Goal: Use online tool/utility: Utilize a website feature to perform a specific function

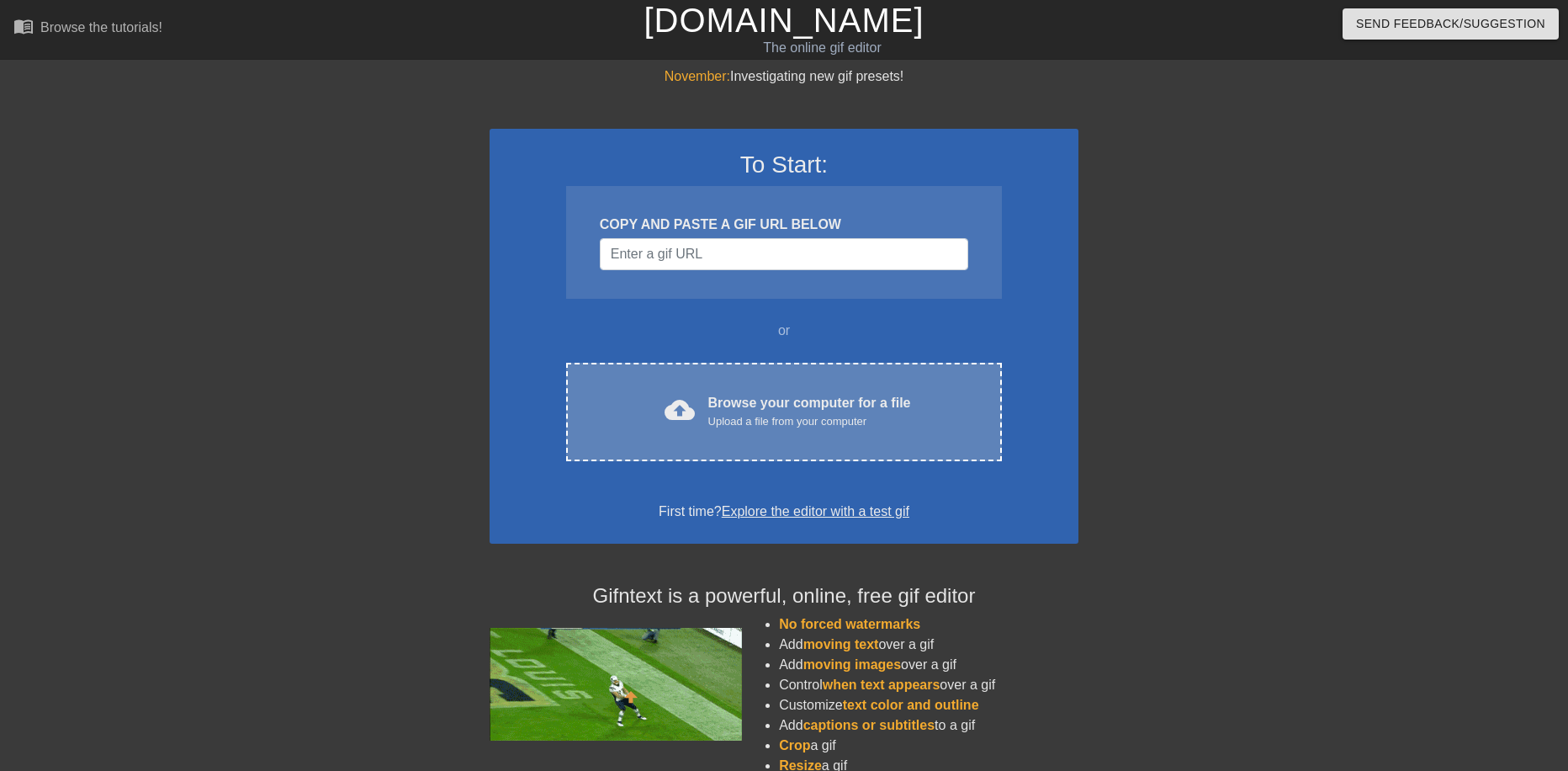
click at [709, 422] on div "Upload a file from your computer" at bounding box center [810, 421] width 203 height 17
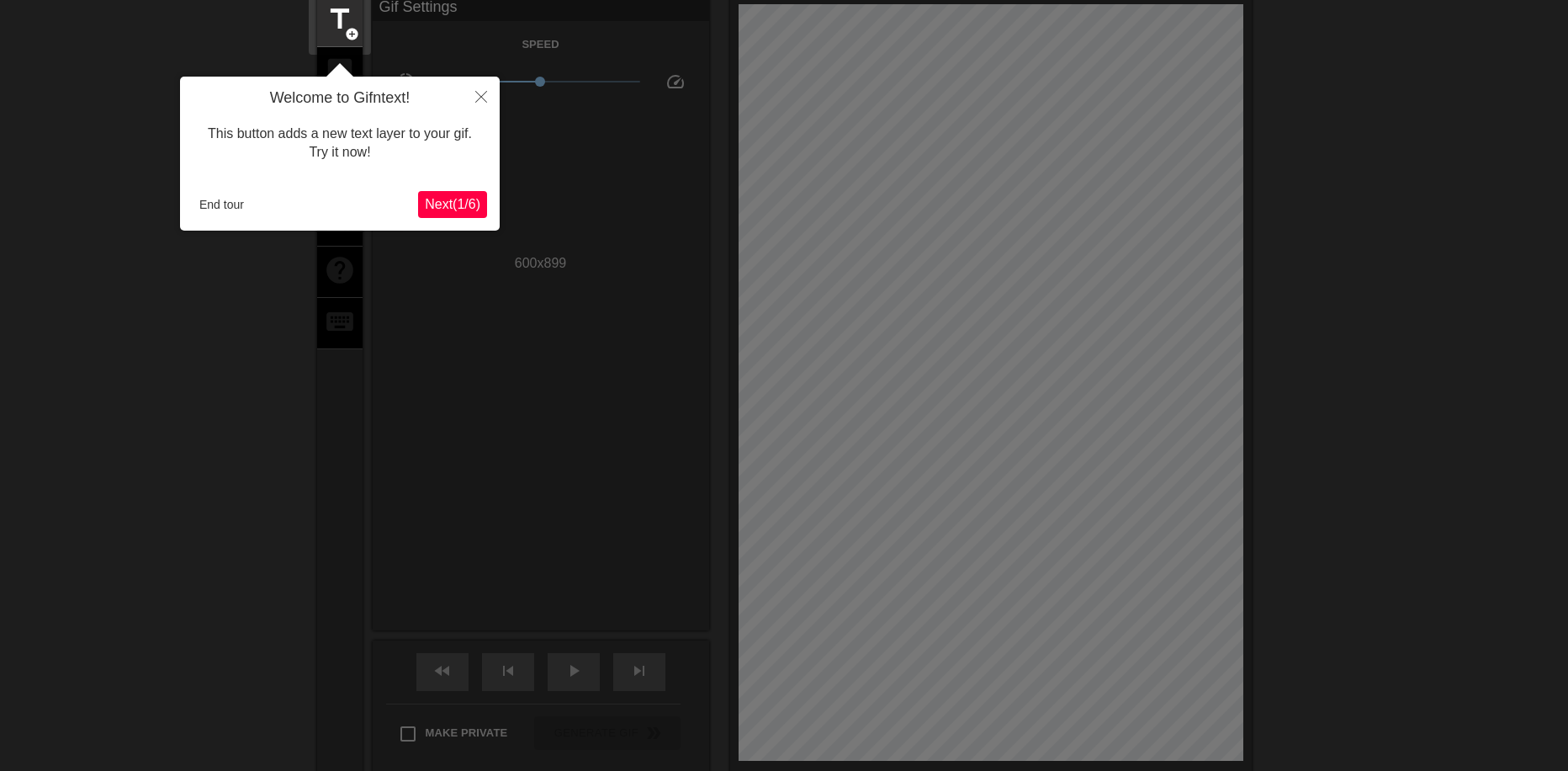
scroll to position [42, 0]
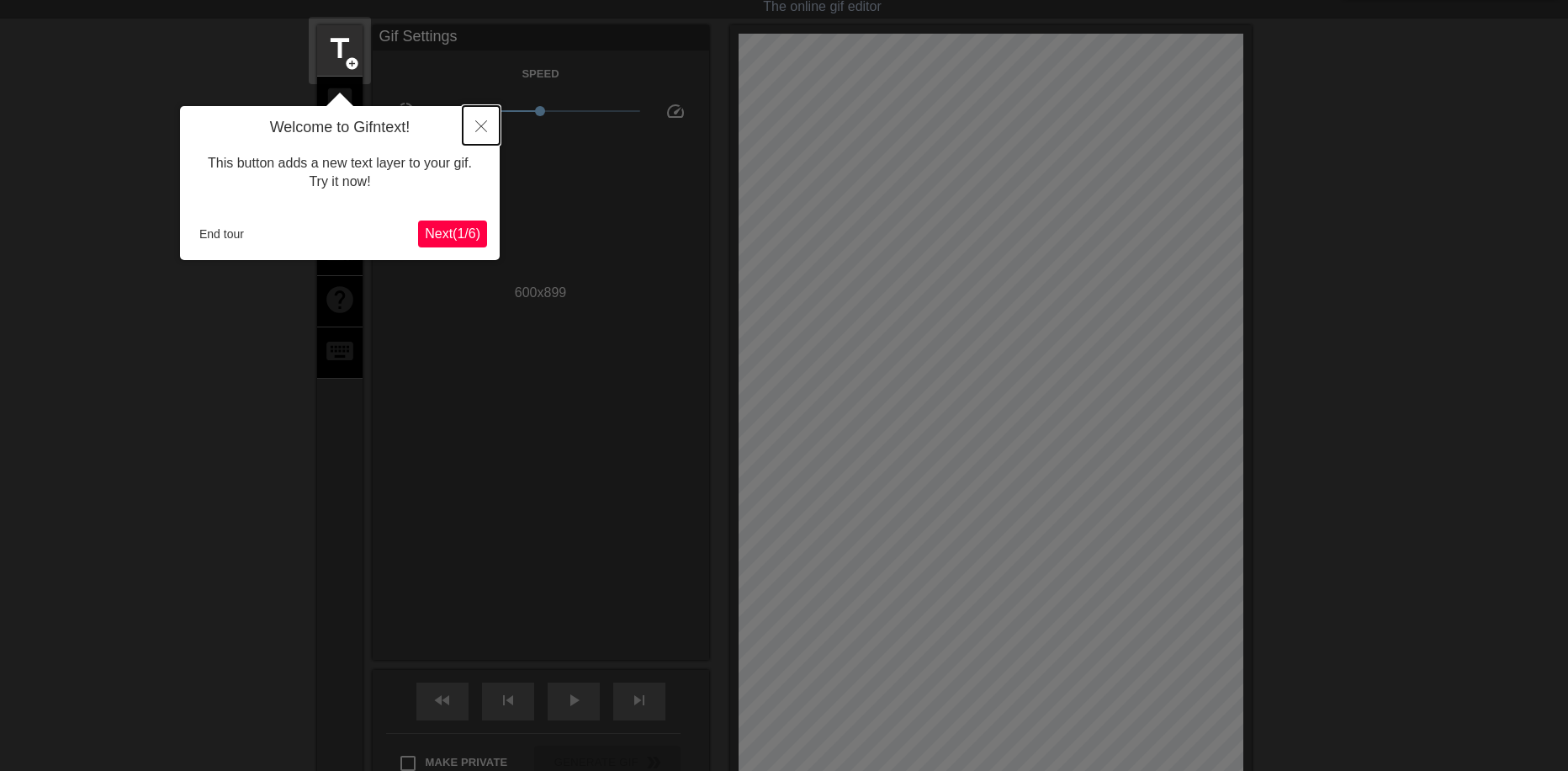
click at [475, 133] on button "Close" at bounding box center [481, 125] width 37 height 39
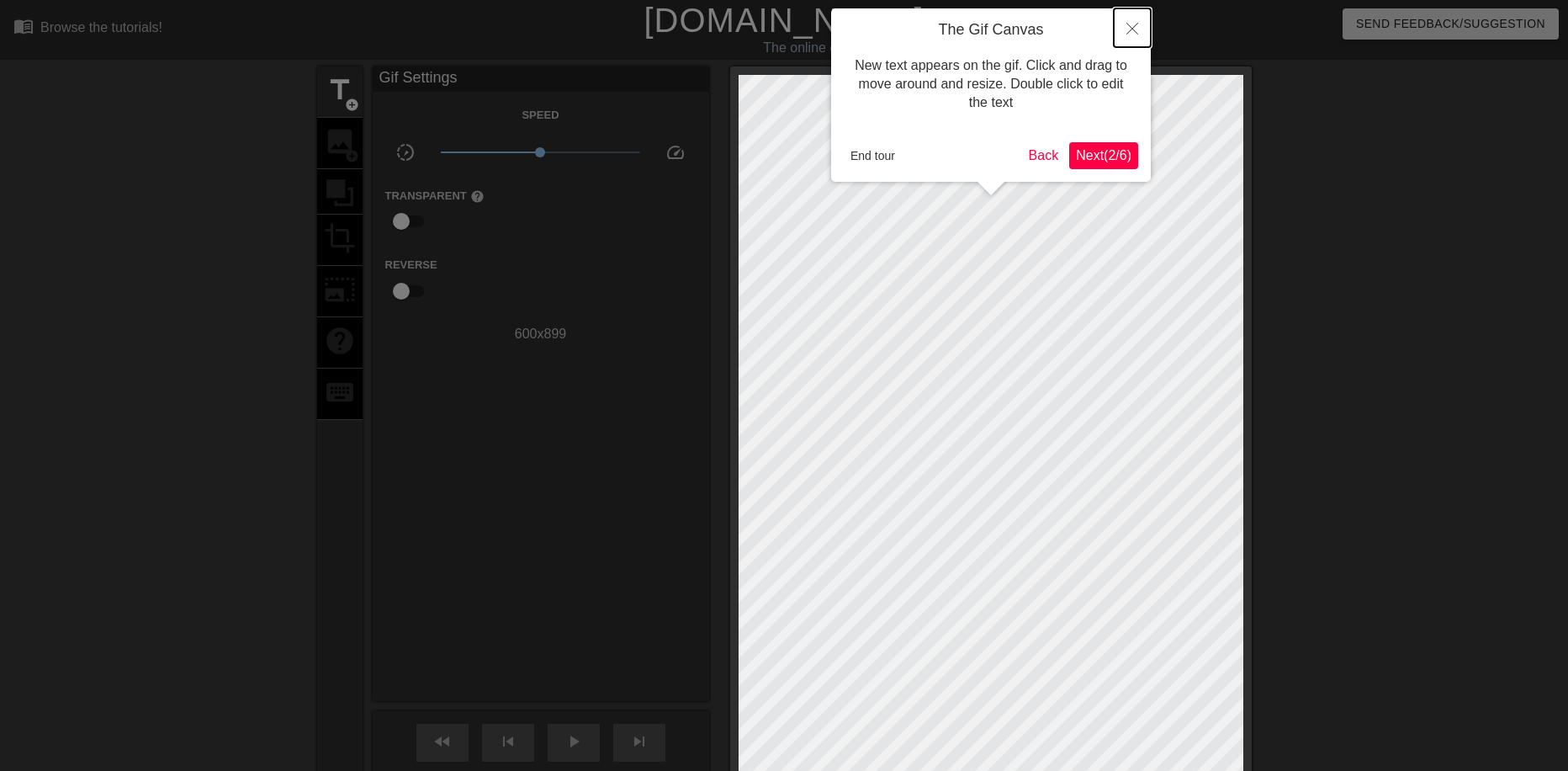
click at [1125, 23] on button "Close" at bounding box center [1132, 28] width 37 height 39
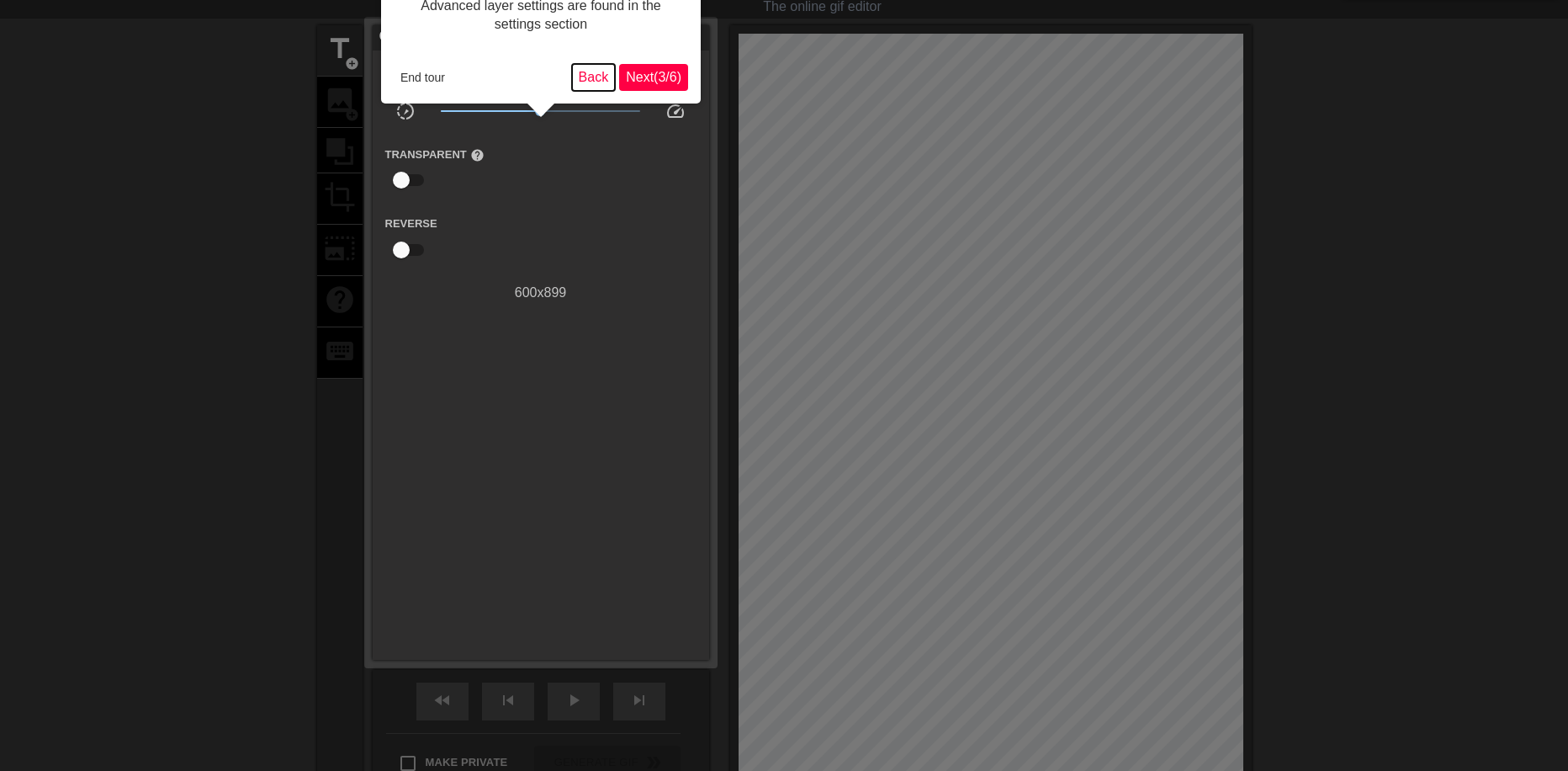
click at [584, 77] on button "Back" at bounding box center [594, 77] width 44 height 26
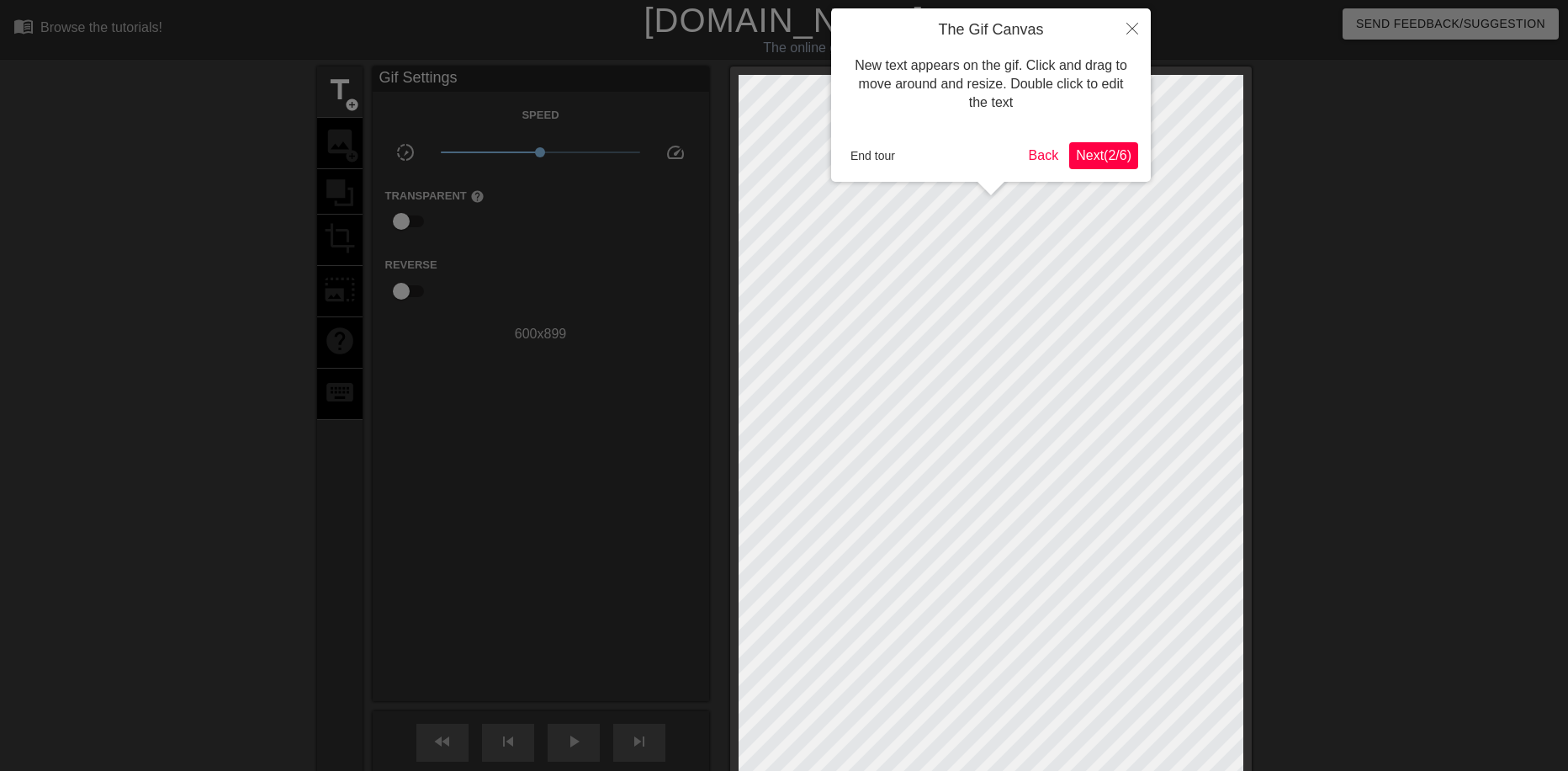
click at [1089, 159] on span "Next ( 2 / 6 )" at bounding box center [1104, 155] width 56 height 14
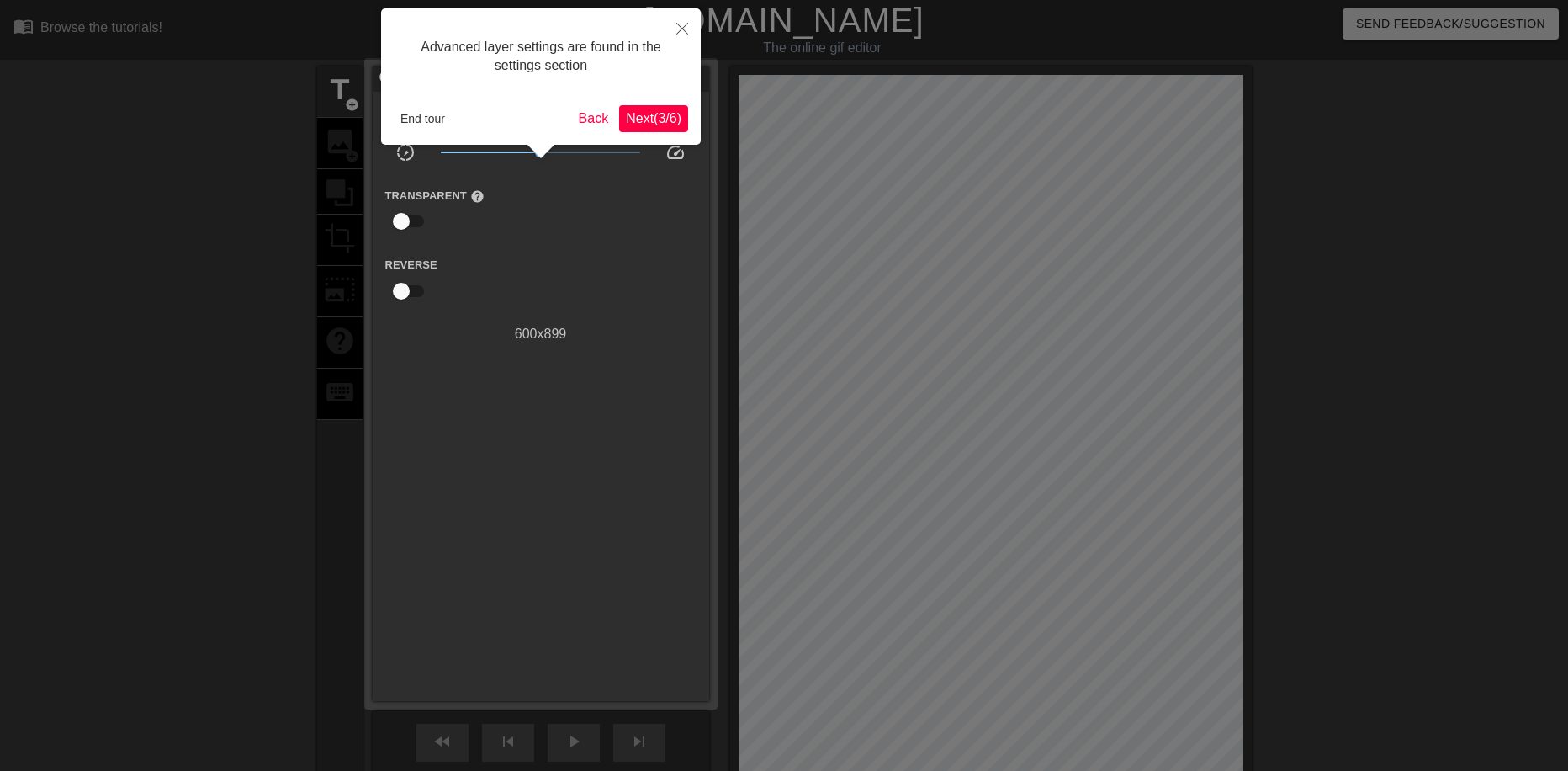
scroll to position [42, 0]
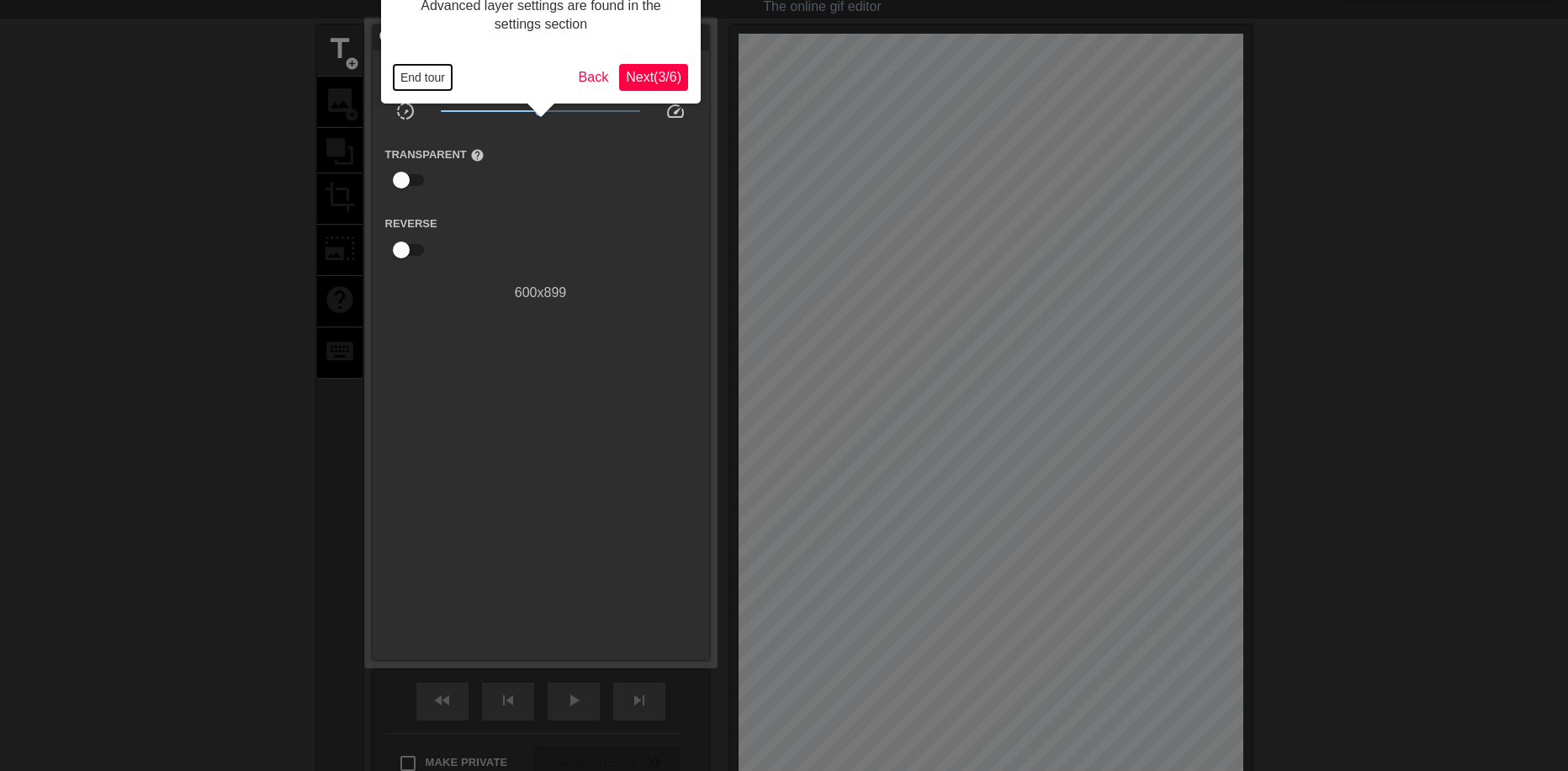
click at [412, 74] on button "End tour" at bounding box center [423, 77] width 58 height 26
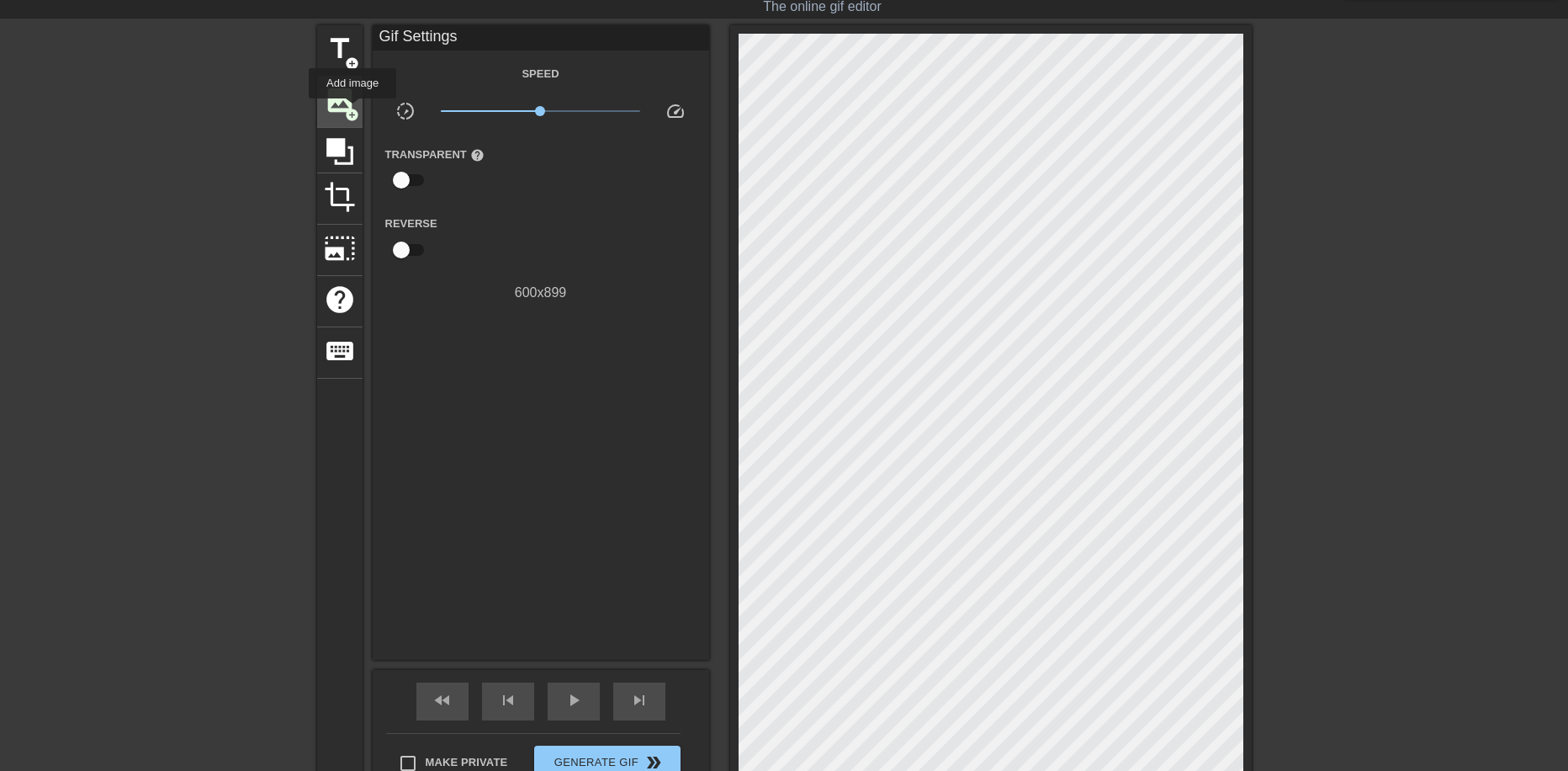
click at [352, 110] on span "add_circle" at bounding box center [352, 115] width 14 height 14
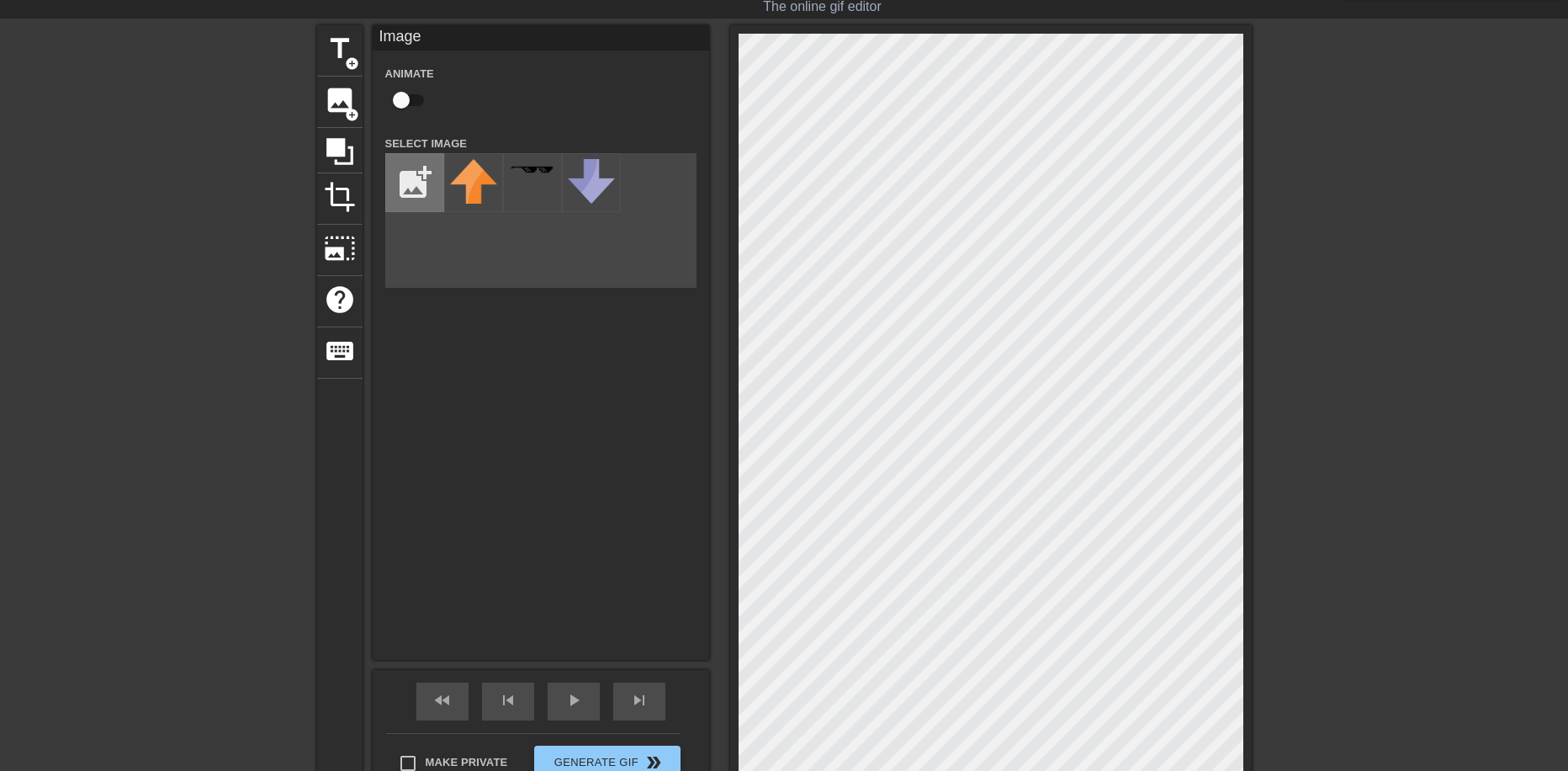
click at [410, 181] on input "file" at bounding box center [414, 182] width 57 height 57
type input "C:\fakepath\68e9b22460bf30a0e8135b3a11d13da5-removebg-preview.png"
click at [470, 187] on img at bounding box center [473, 180] width 47 height 43
click at [913, 32] on div at bounding box center [991, 416] width 522 height 782
click at [1003, 770] on html "menu_book Browse the tutorials! [DOMAIN_NAME] The online gif editor Send Feedba…" at bounding box center [784, 432] width 1568 height 948
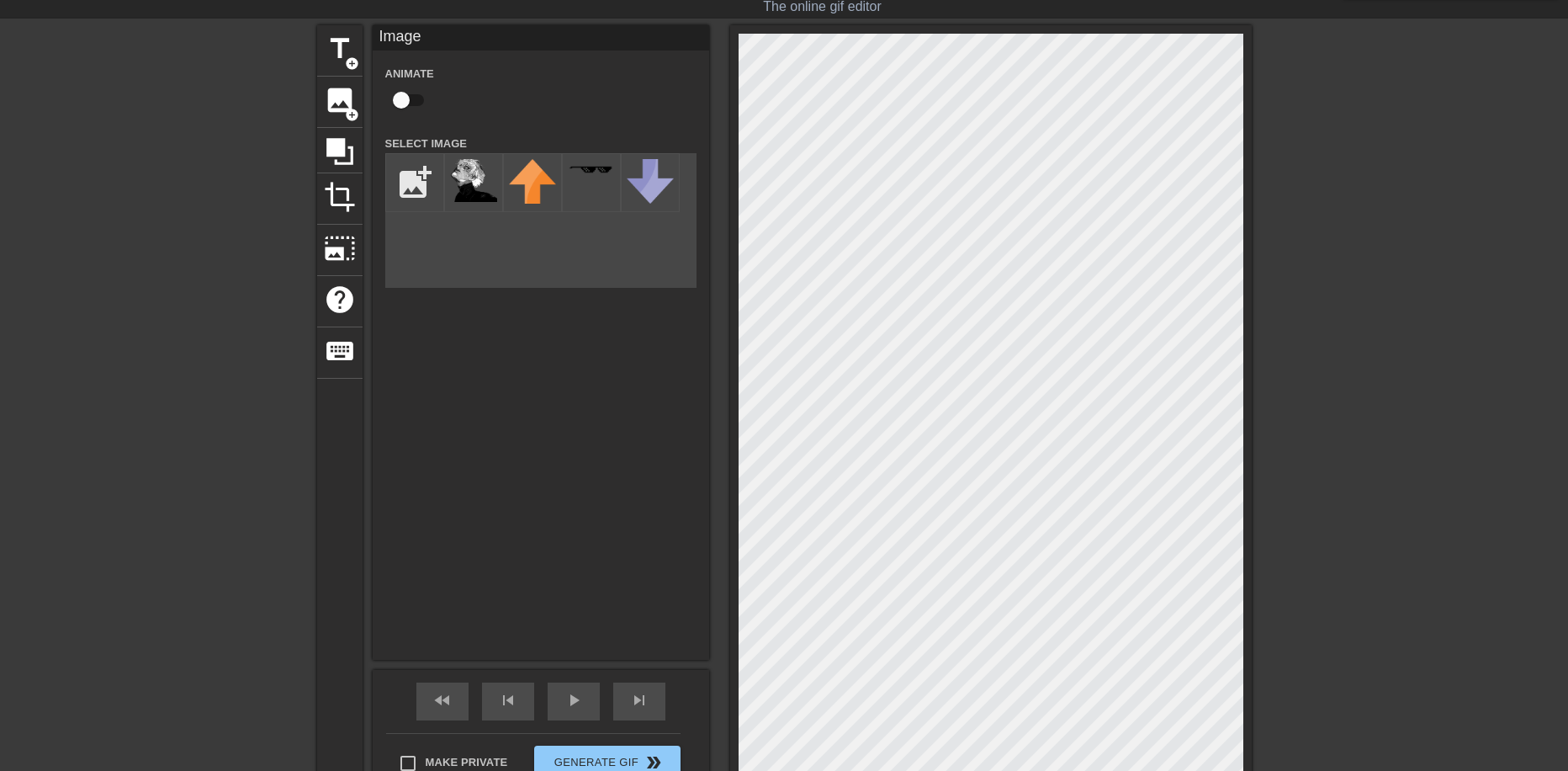
click at [735, 420] on div at bounding box center [991, 416] width 522 height 782
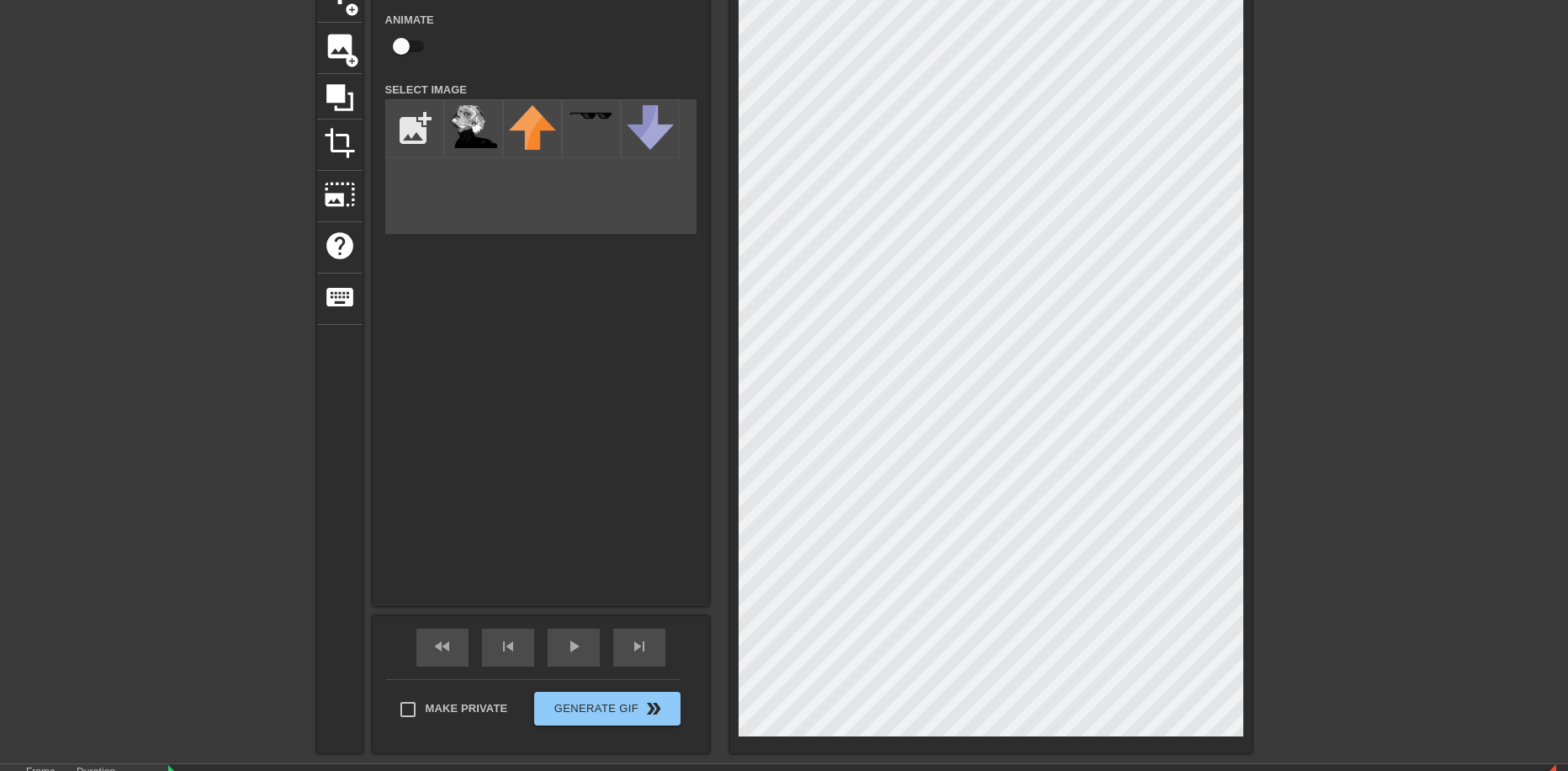
scroll to position [125, 0]
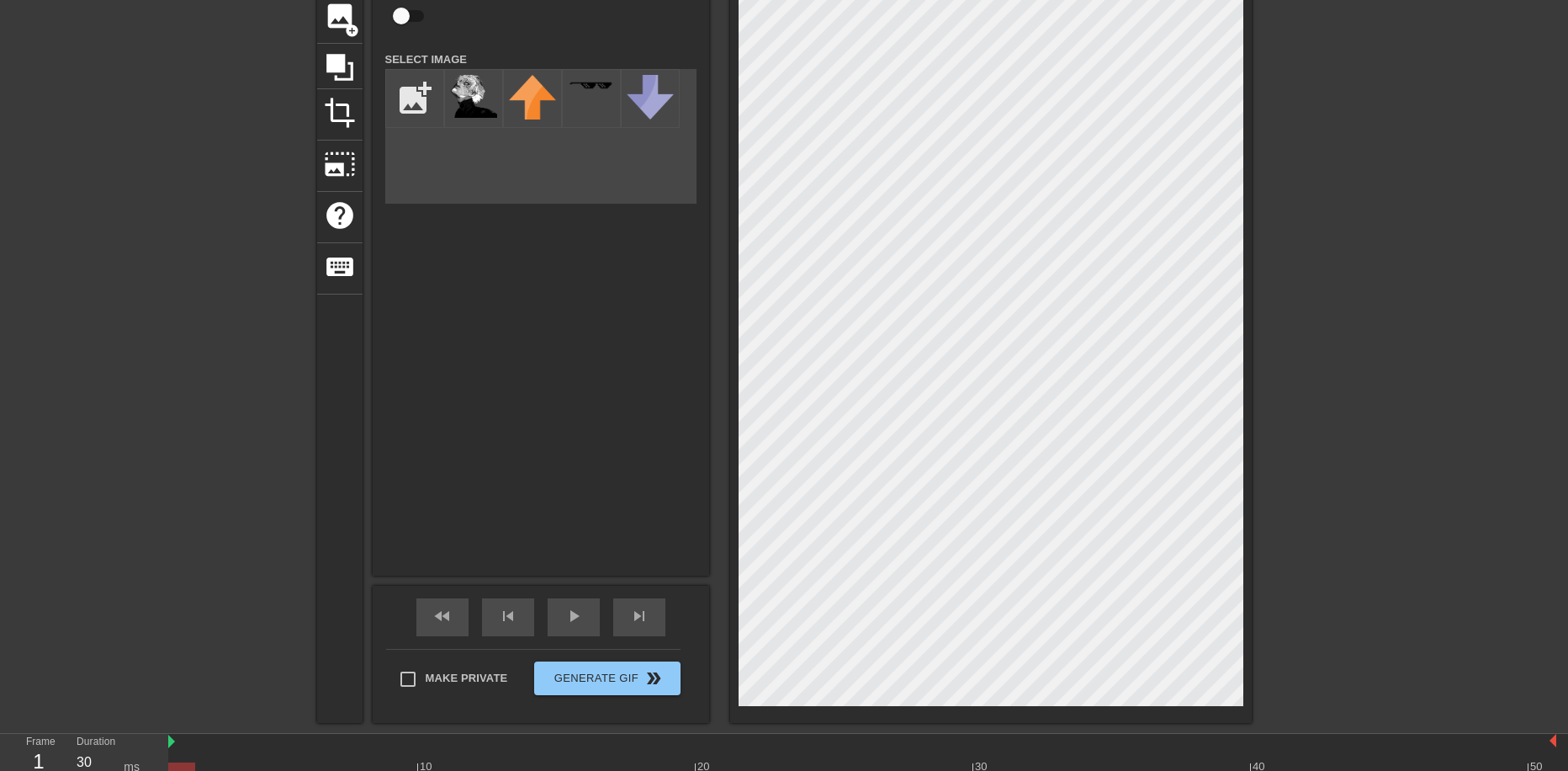
click at [1352, 351] on div "title add_circle image add_circle crop photo_size_select_large help keyboard Im…" at bounding box center [784, 331] width 1568 height 782
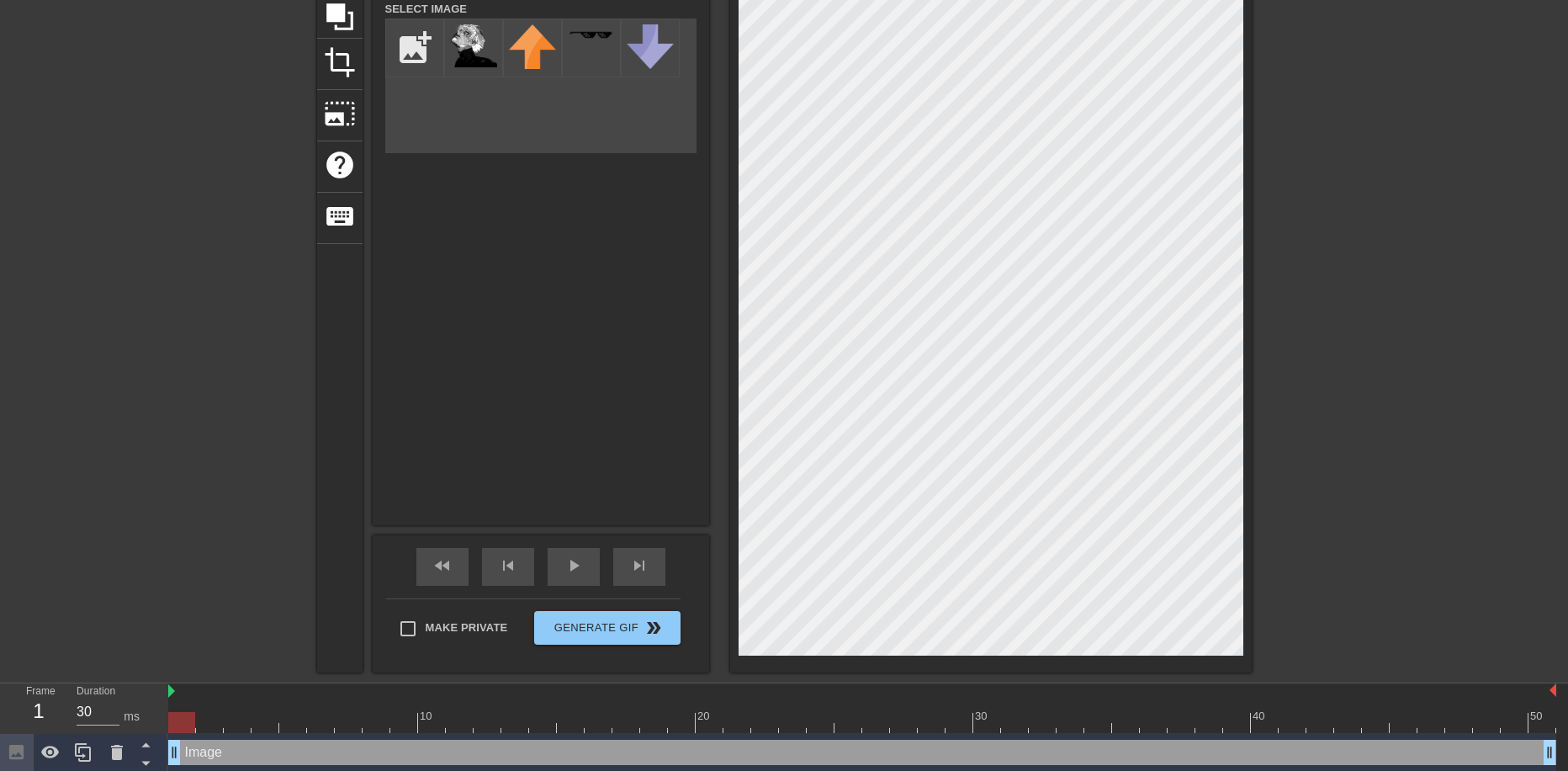
scroll to position [180, 0]
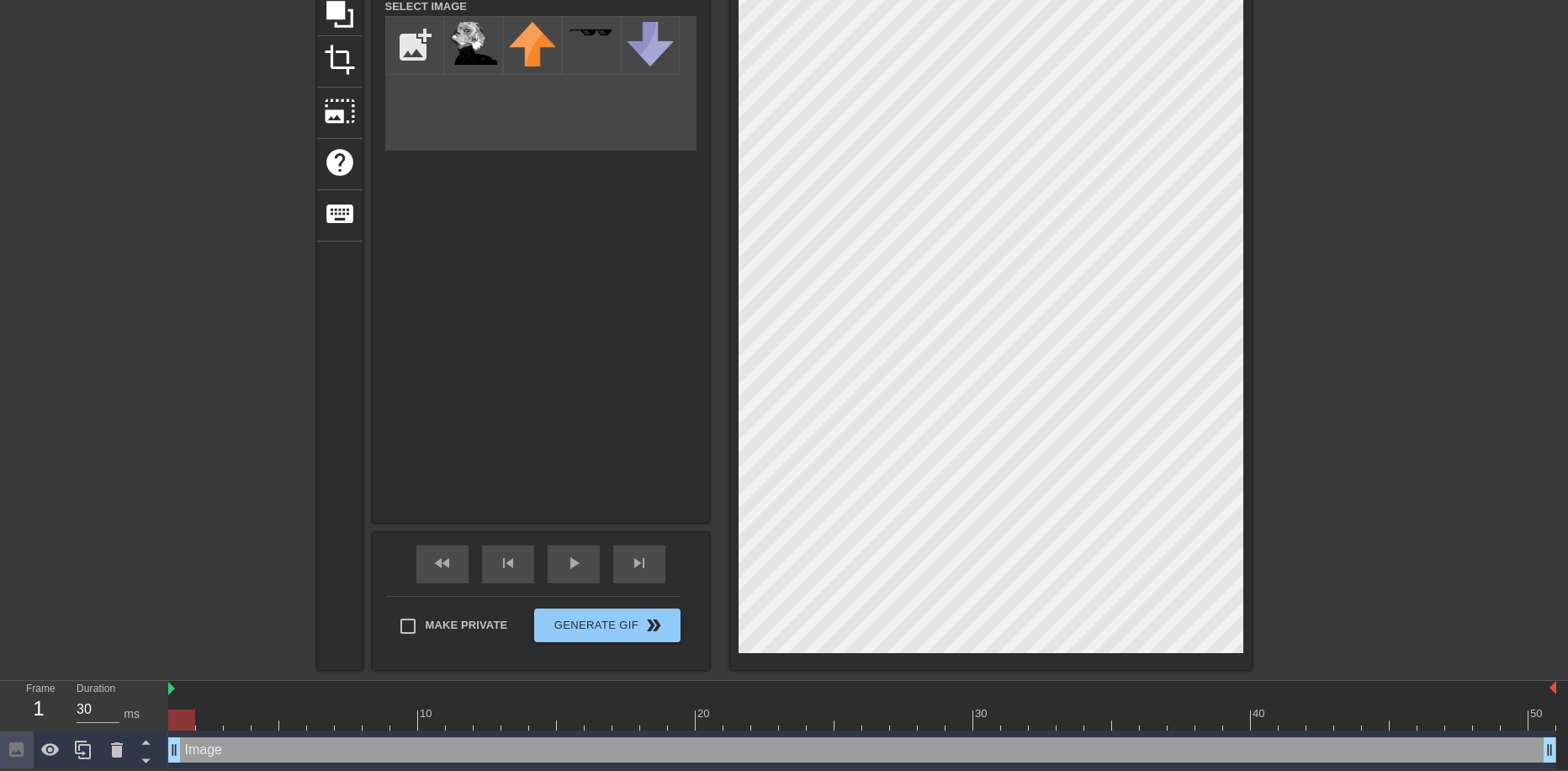
click at [1045, 657] on div at bounding box center [991, 278] width 522 height 782
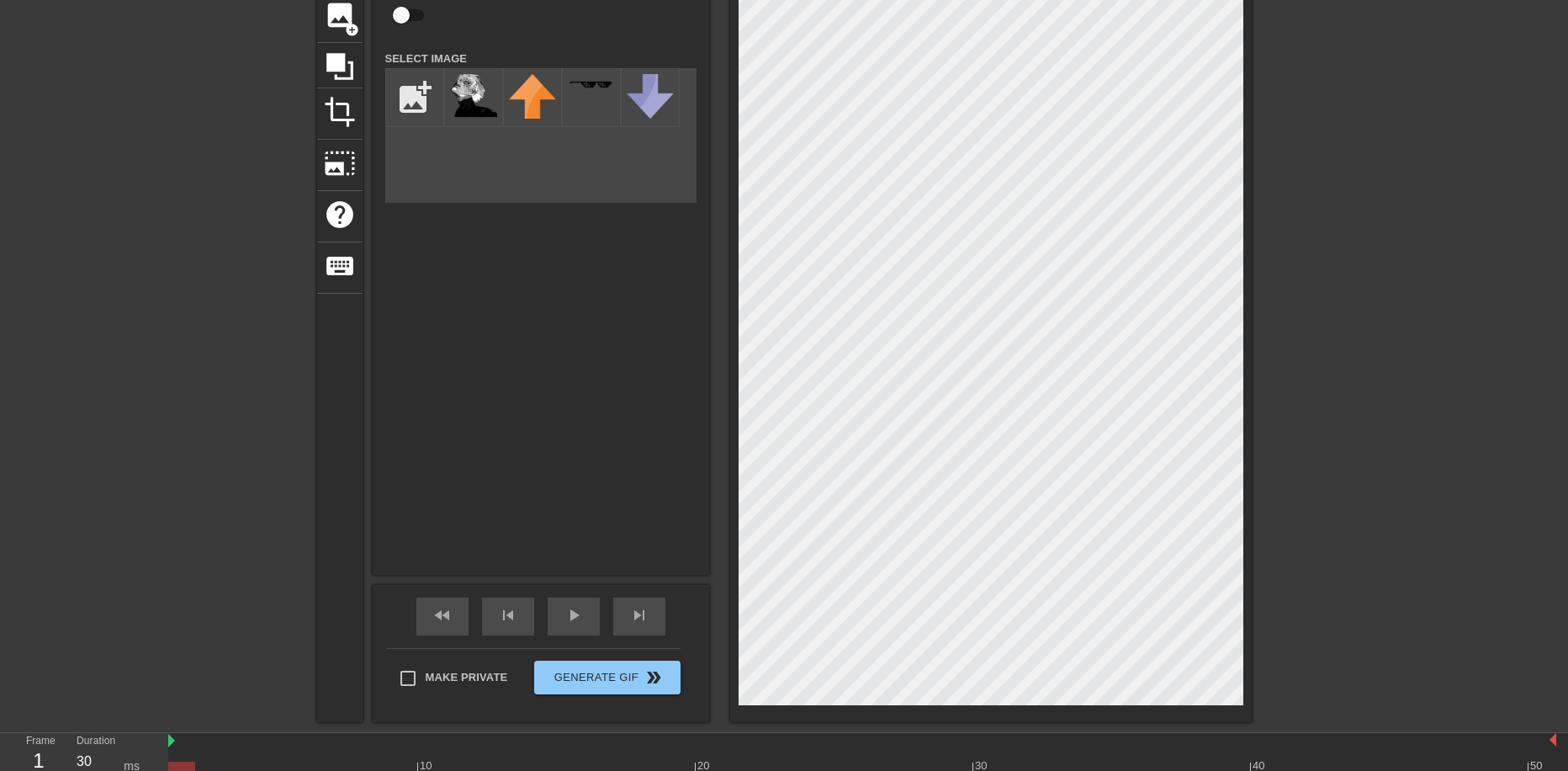
scroll to position [96, 0]
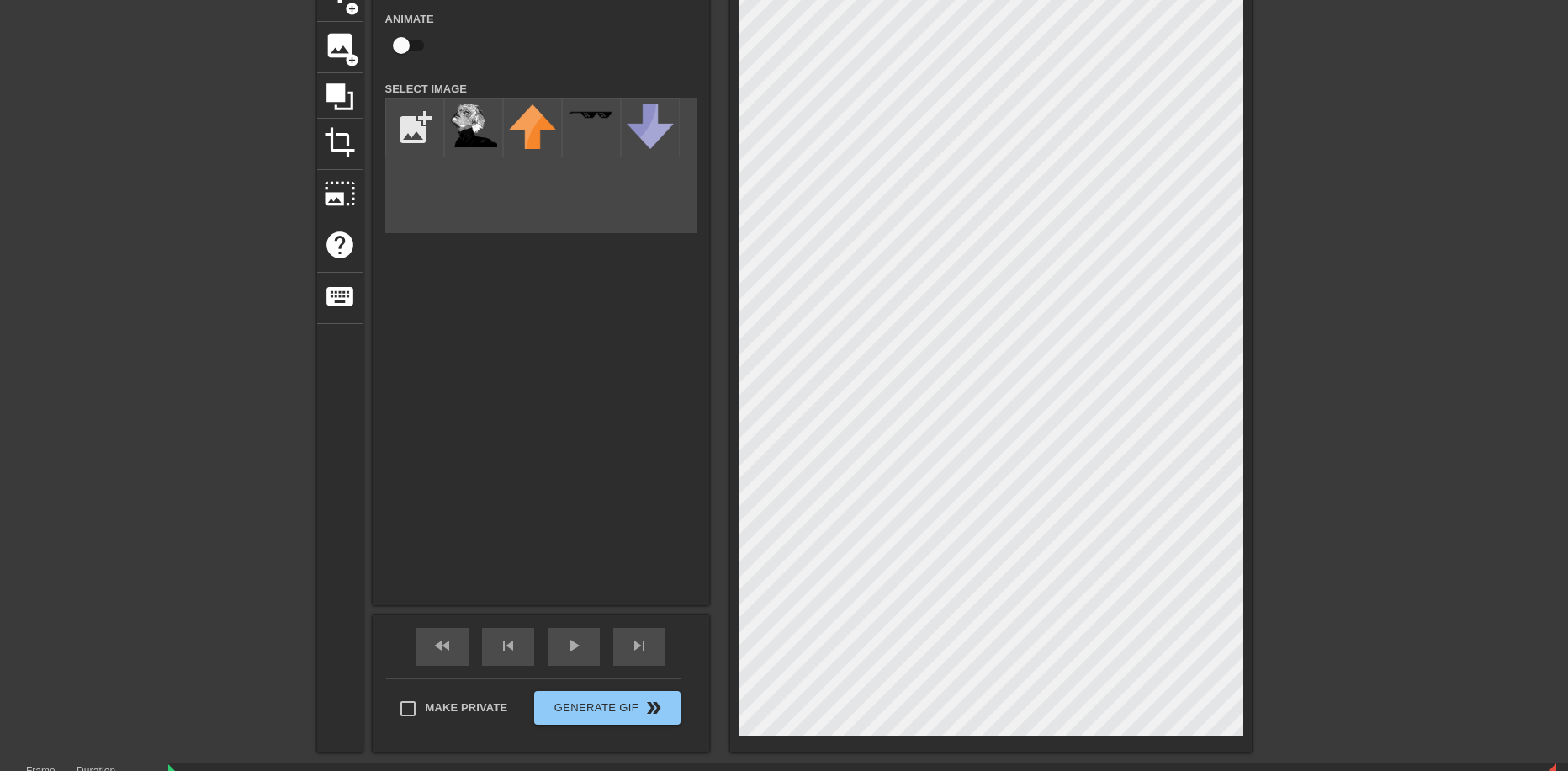
click at [190, 418] on div at bounding box center [170, 223] width 253 height 505
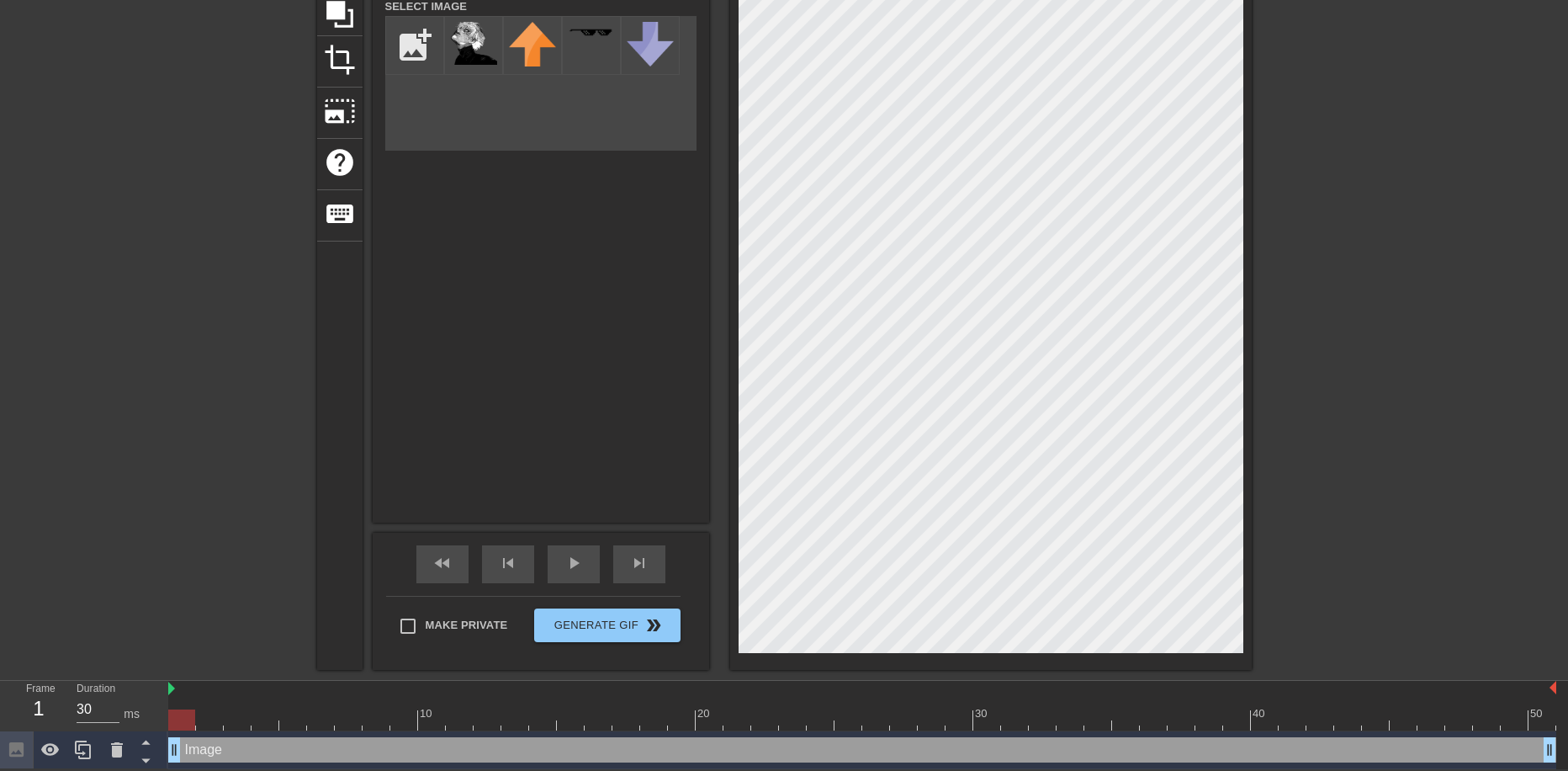
scroll to position [180, 0]
click at [584, 559] on div "play_arrow" at bounding box center [573, 563] width 52 height 38
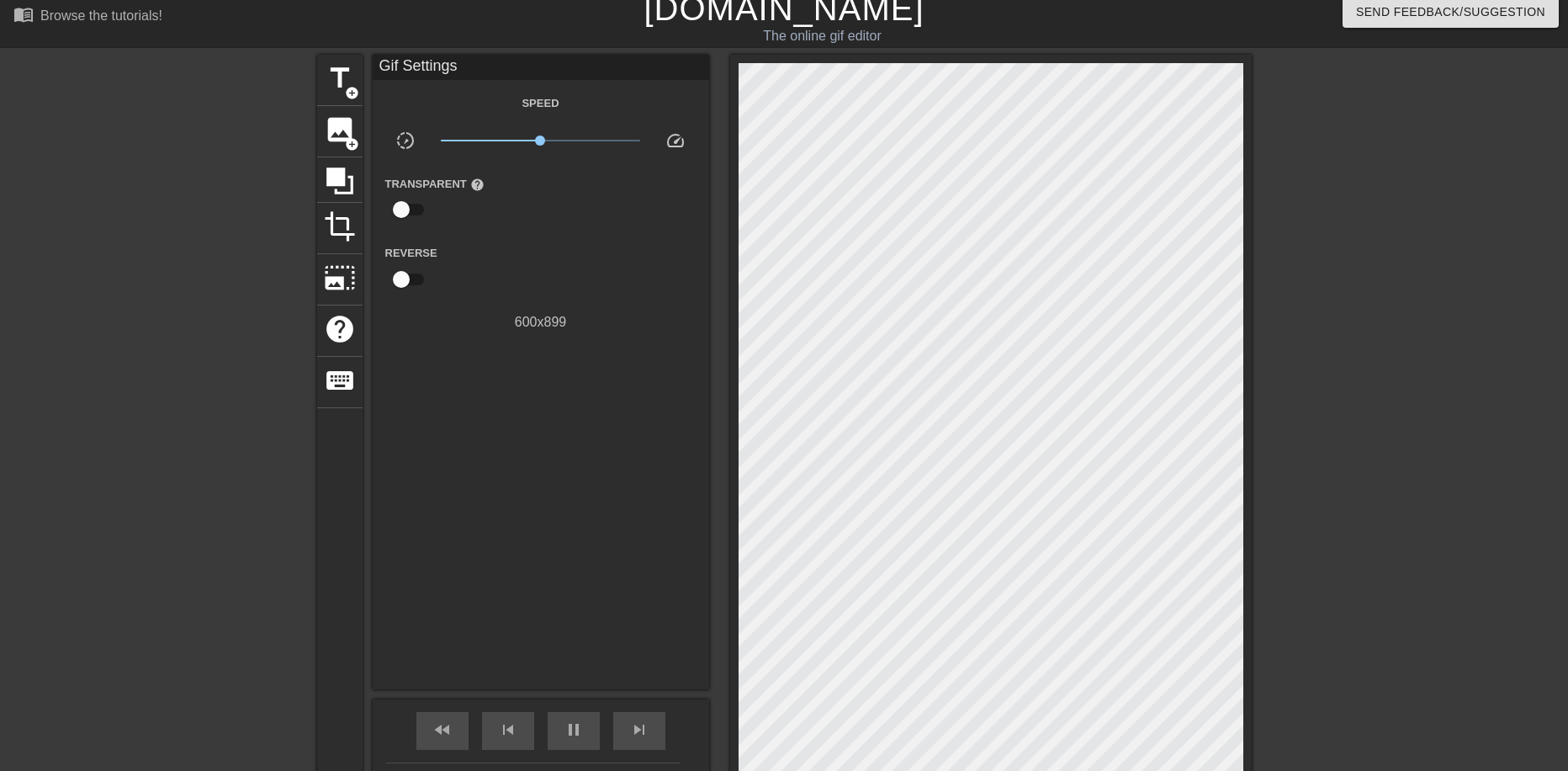
scroll to position [96, 0]
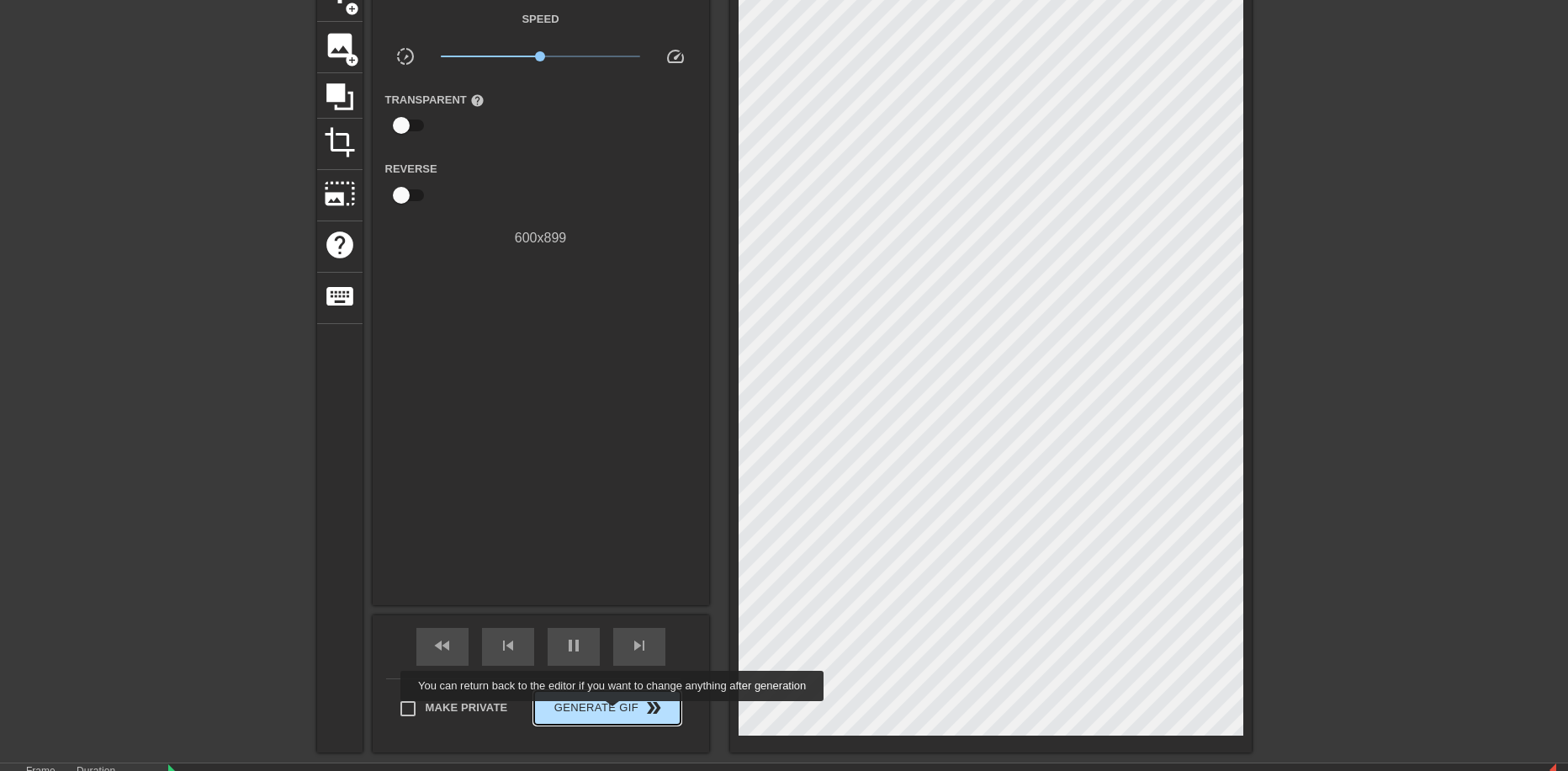
type input "30"
click at [614, 713] on span "Generate Gif double_arrow" at bounding box center [607, 707] width 132 height 20
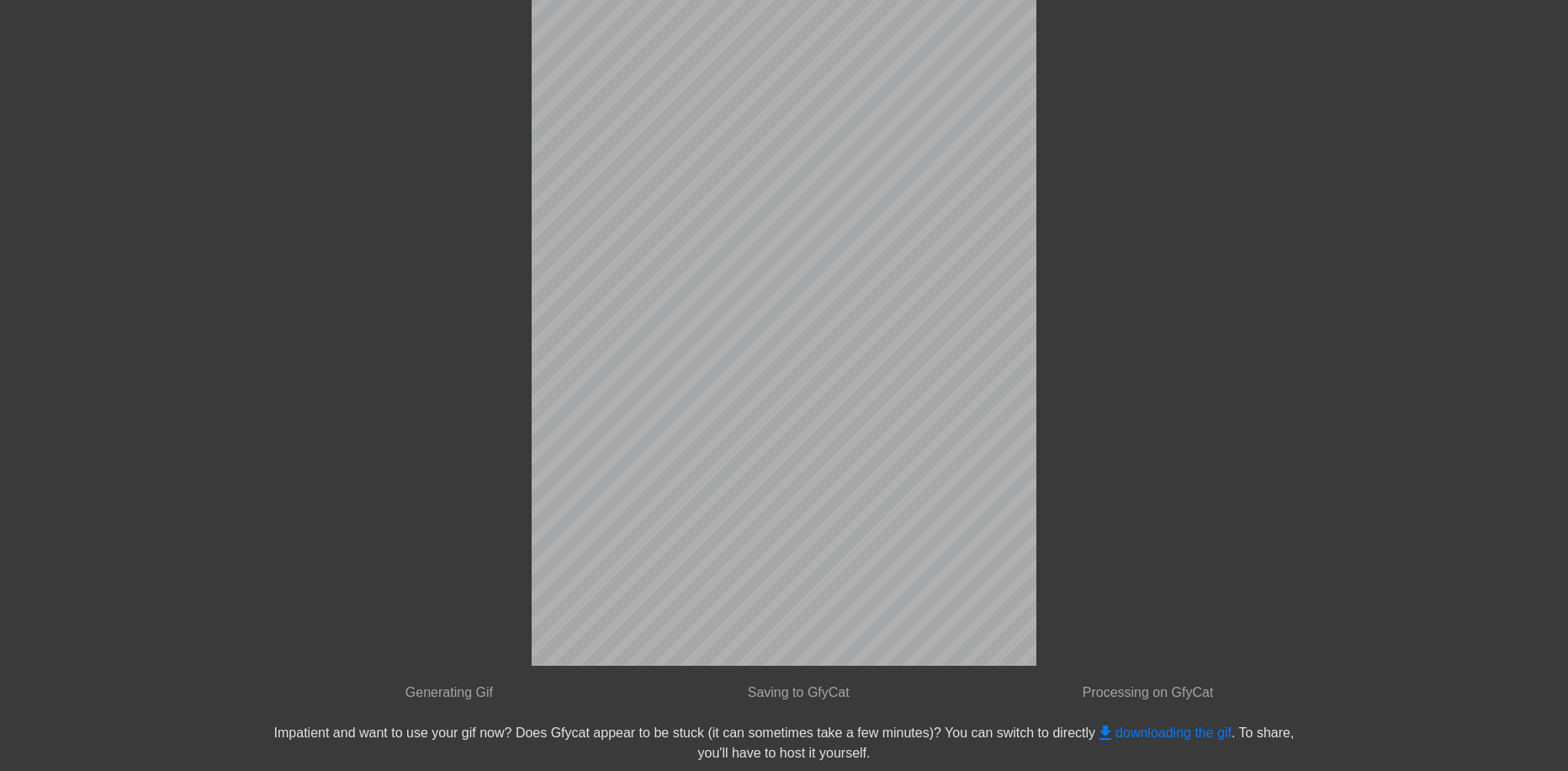
scroll to position [0, 0]
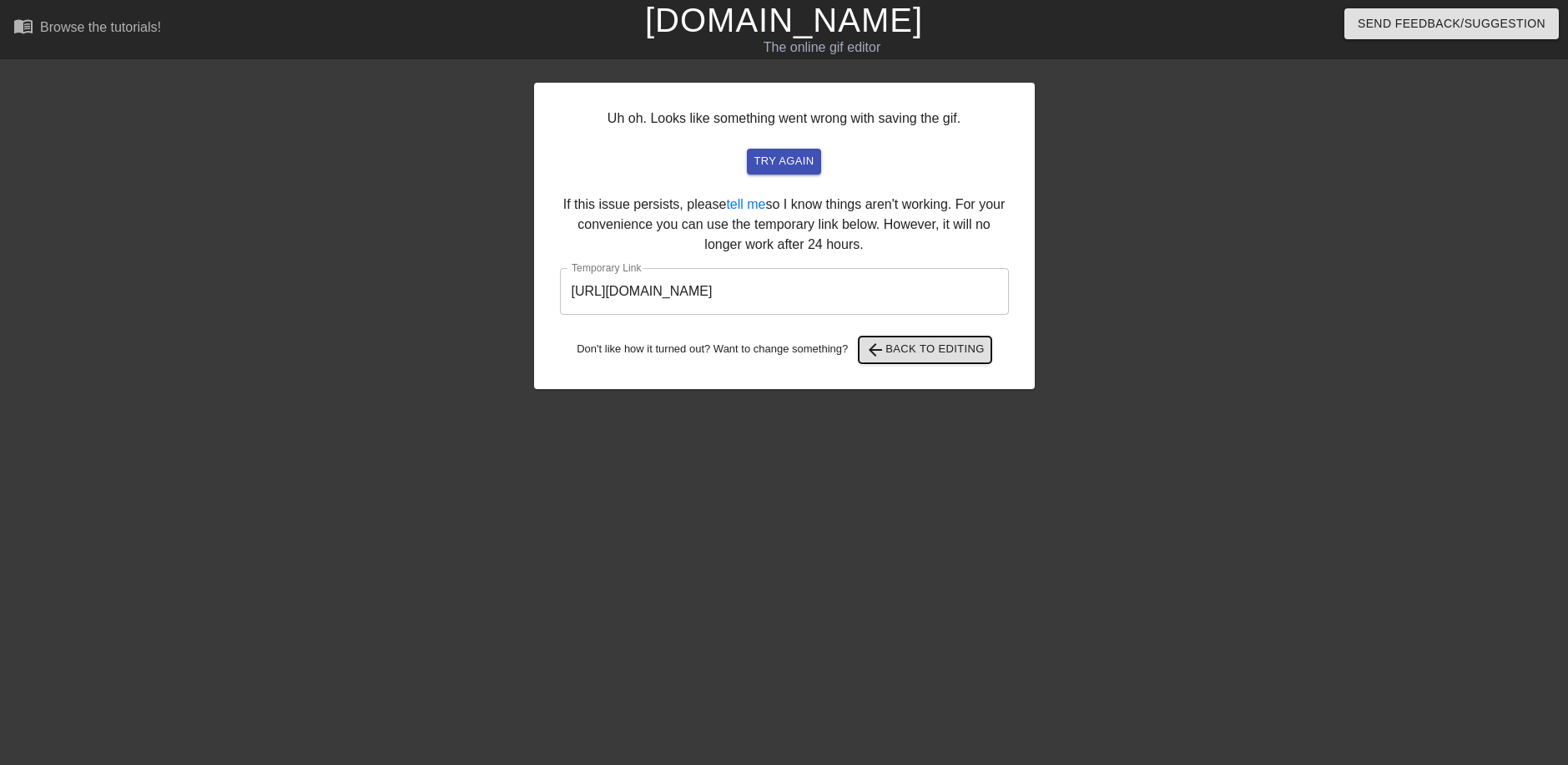
click at [903, 352] on span "arrow_back Back to Editing" at bounding box center [925, 350] width 119 height 20
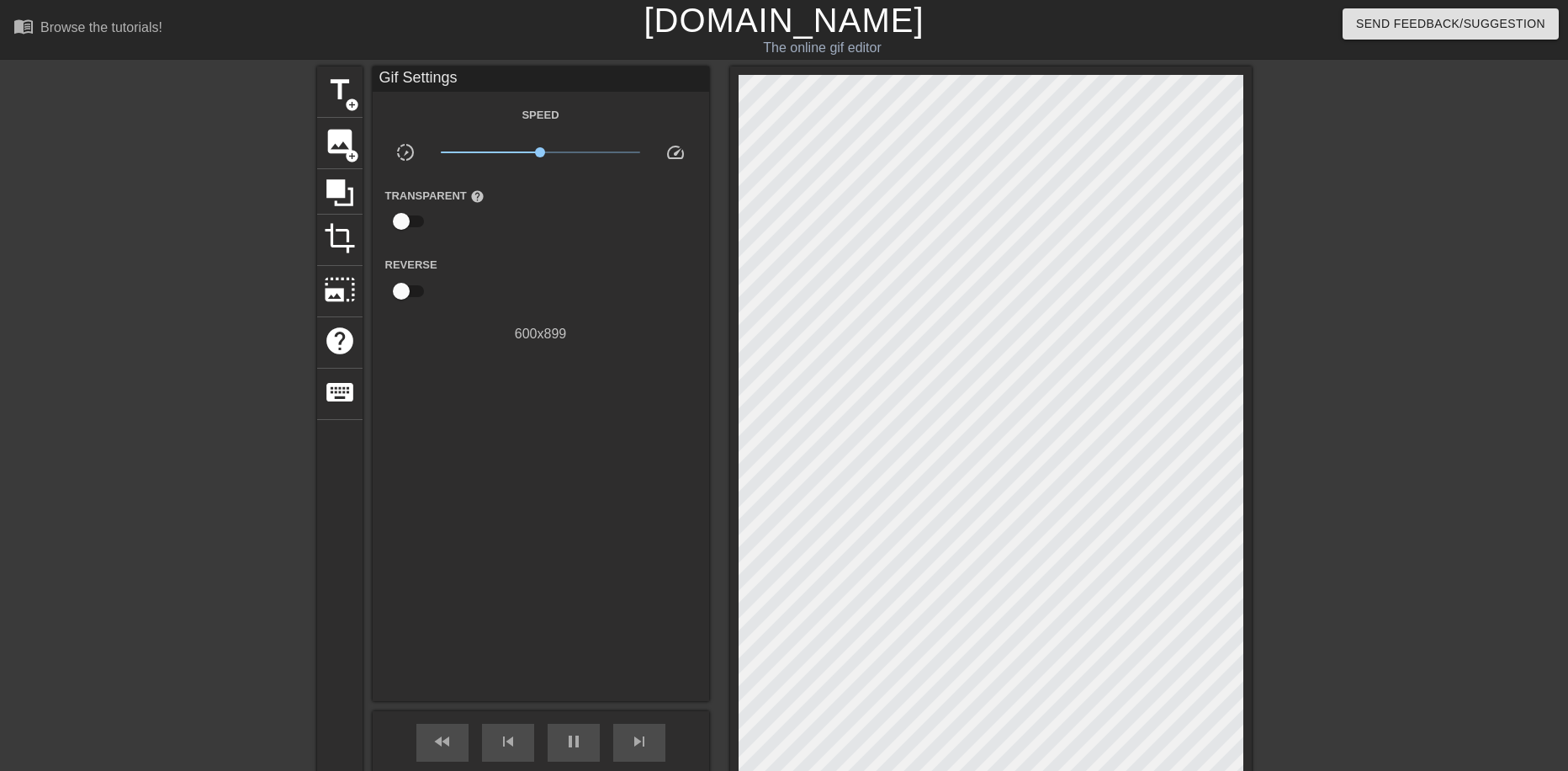
type input "40"
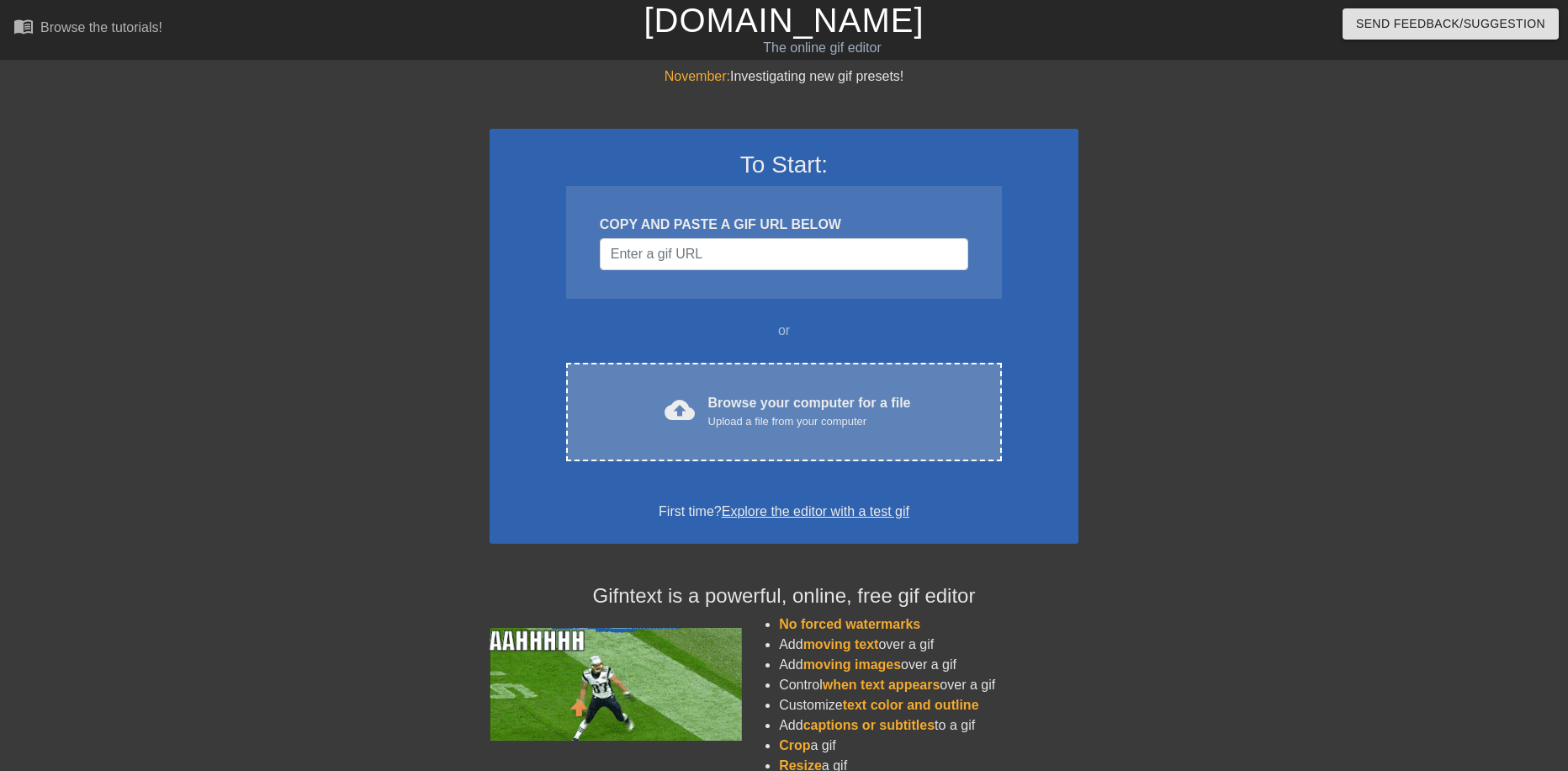
click at [735, 405] on div "Browse your computer for a file Upload a file from your computer" at bounding box center [810, 412] width 203 height 37
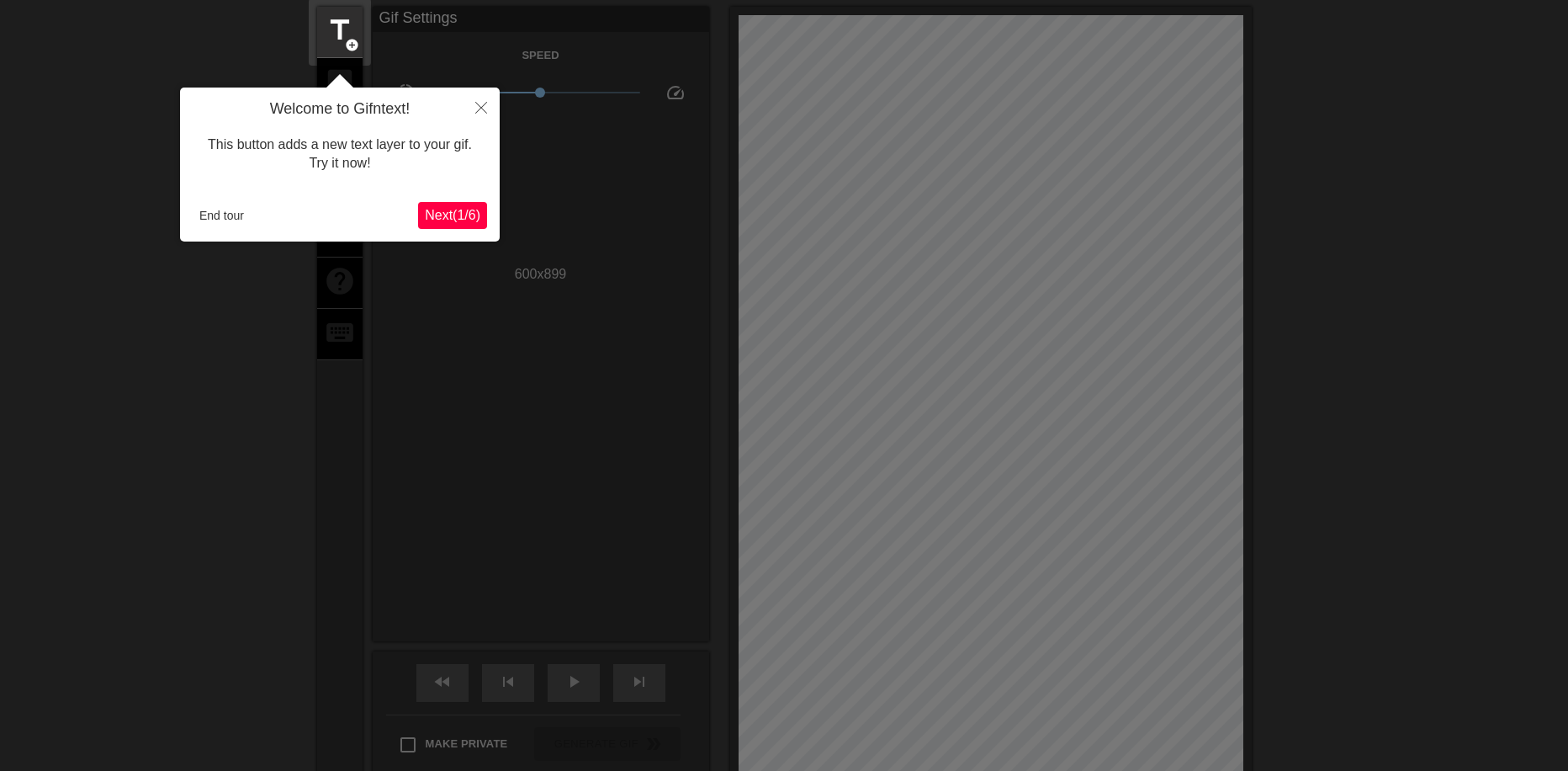
scroll to position [42, 0]
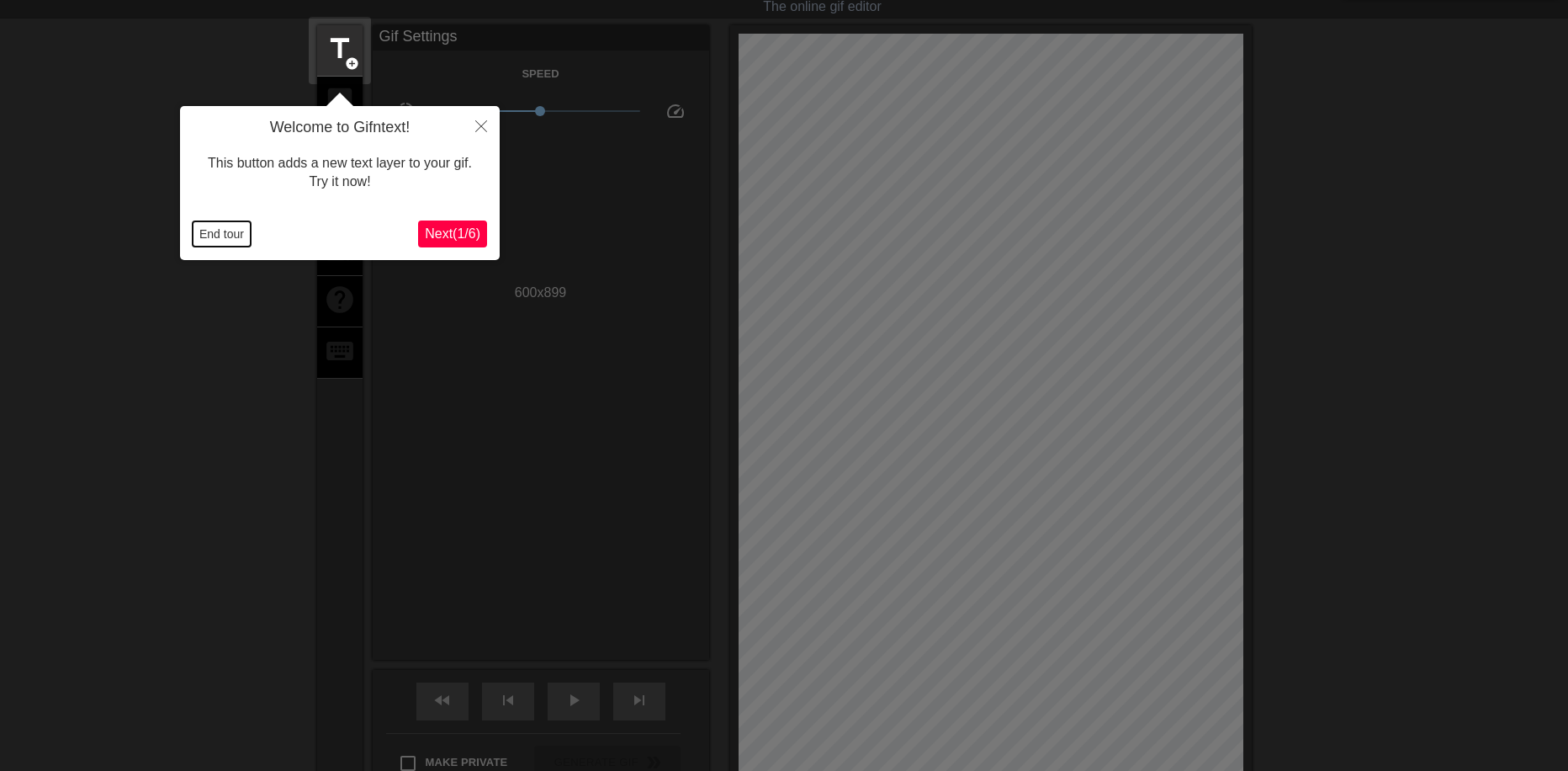
click at [228, 230] on button "End tour" at bounding box center [222, 234] width 58 height 26
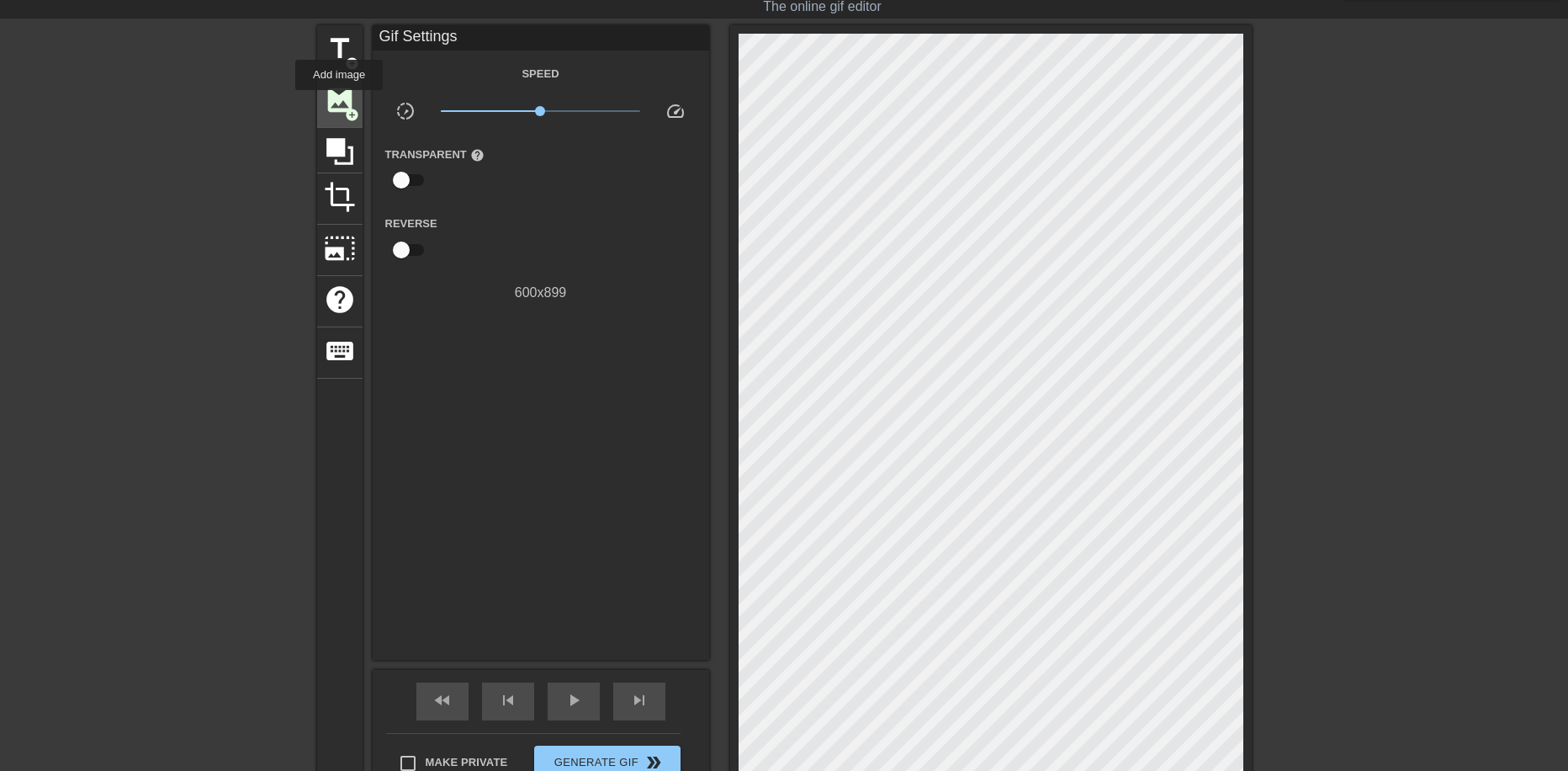
click at [339, 102] on span "image" at bounding box center [340, 100] width 32 height 32
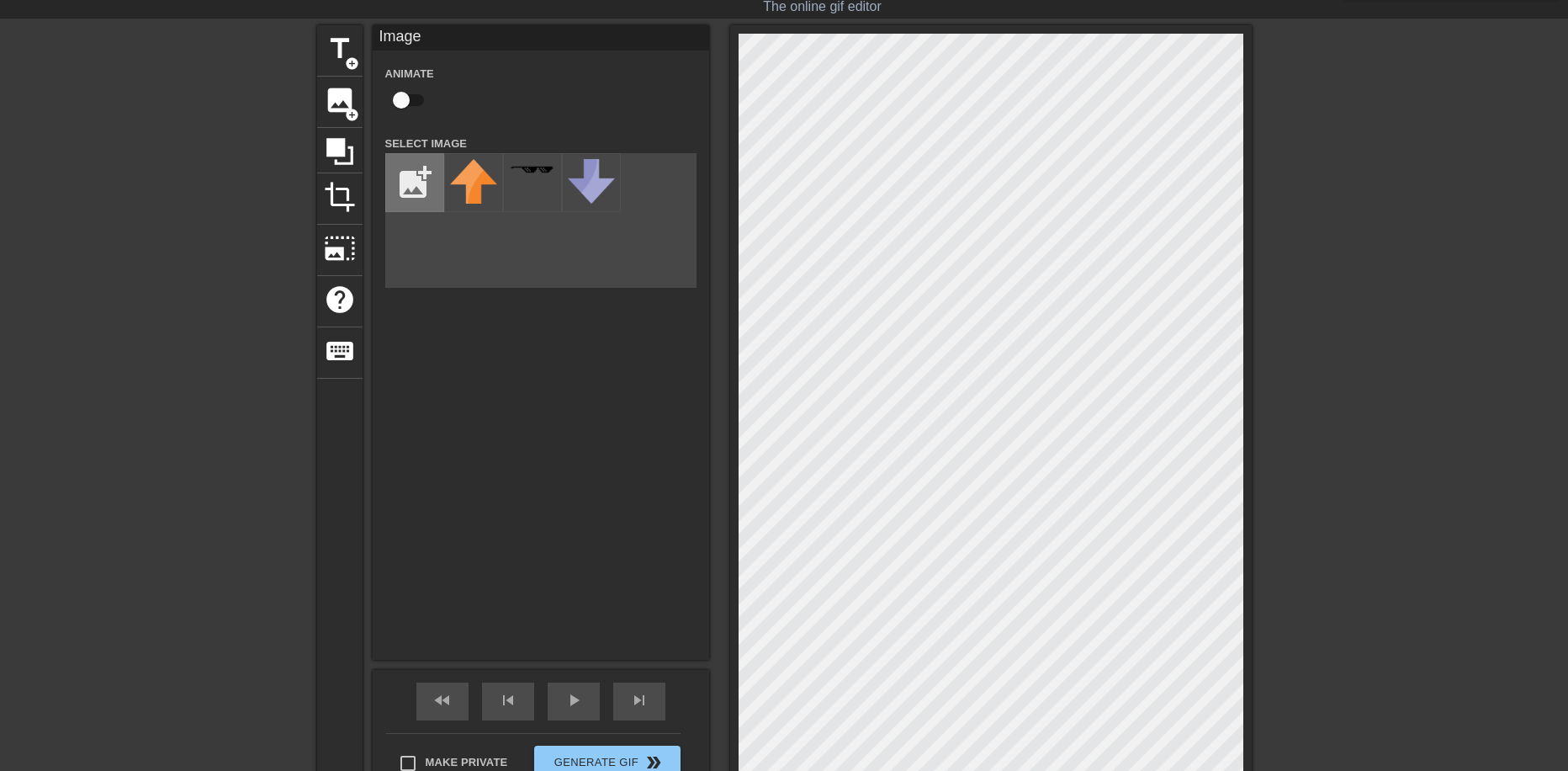
click at [395, 185] on input "file" at bounding box center [414, 182] width 57 height 57
type input "C:\fakepath\b1270a48a2965f8ebc3f8f3e80b52f23-removebg-preview (1).png"
click at [475, 193] on img at bounding box center [473, 194] width 47 height 71
click at [724, 29] on div "title add_circle image add_circle crop photo_size_select_large help keyboard Im…" at bounding box center [784, 416] width 935 height 782
click at [1265, 744] on div "title add_circle image add_circle crop photo_size_select_large help keyboard Im…" at bounding box center [784, 416] width 1568 height 782
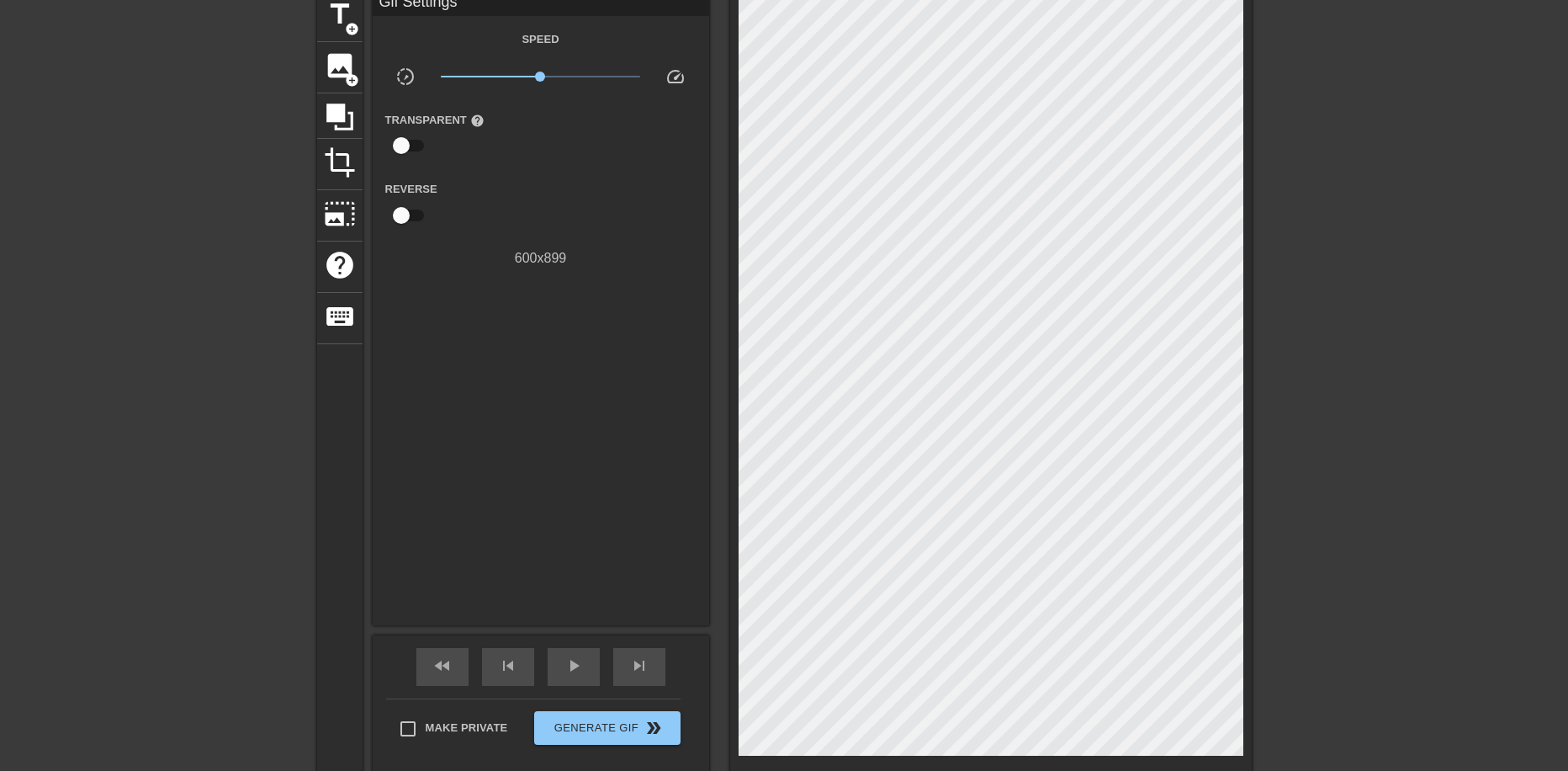
scroll to position [94, 0]
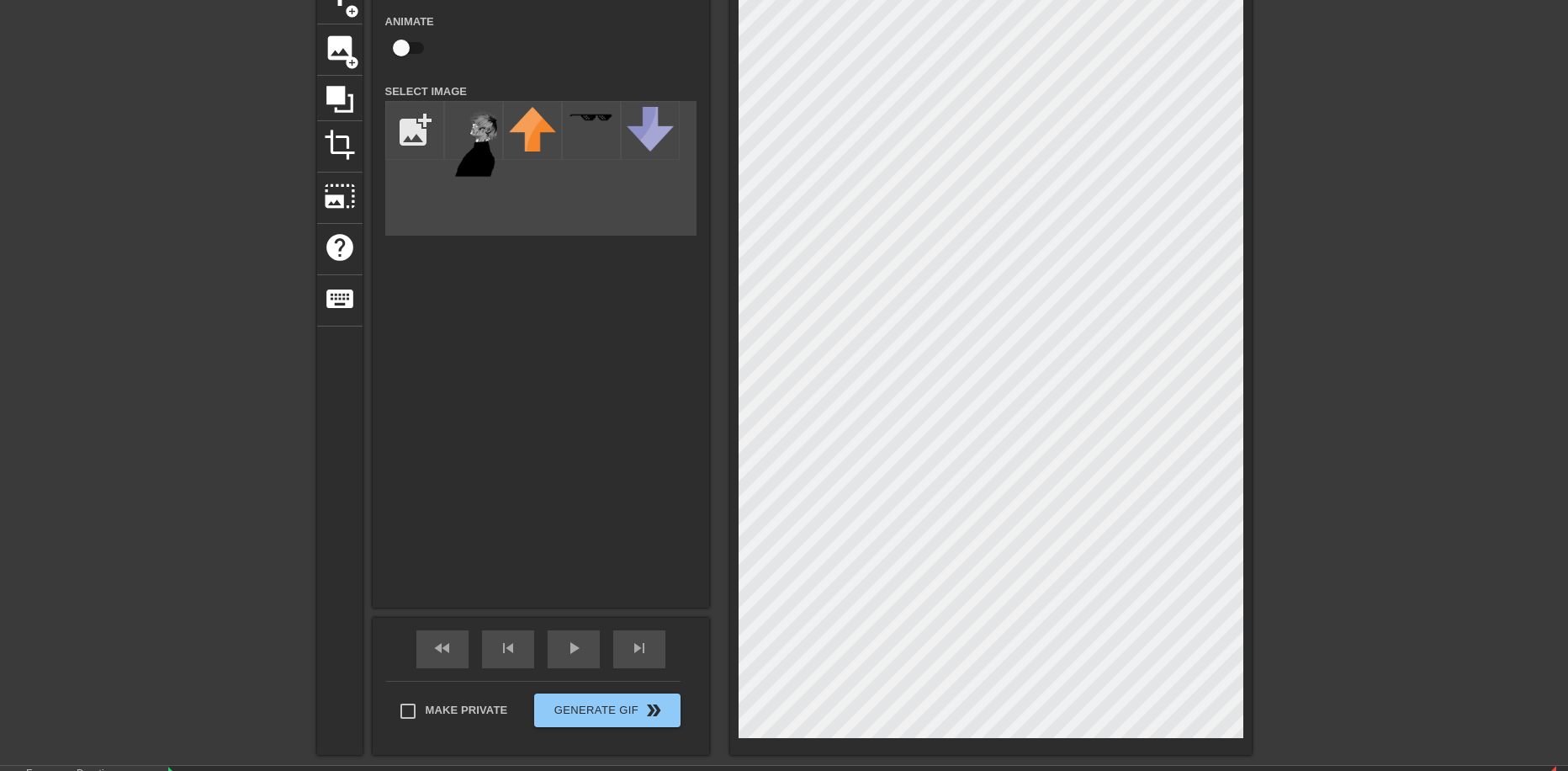
click at [1255, 742] on div "title add_circle image add_circle crop photo_size_select_large help keyboard Im…" at bounding box center [784, 364] width 1568 height 782
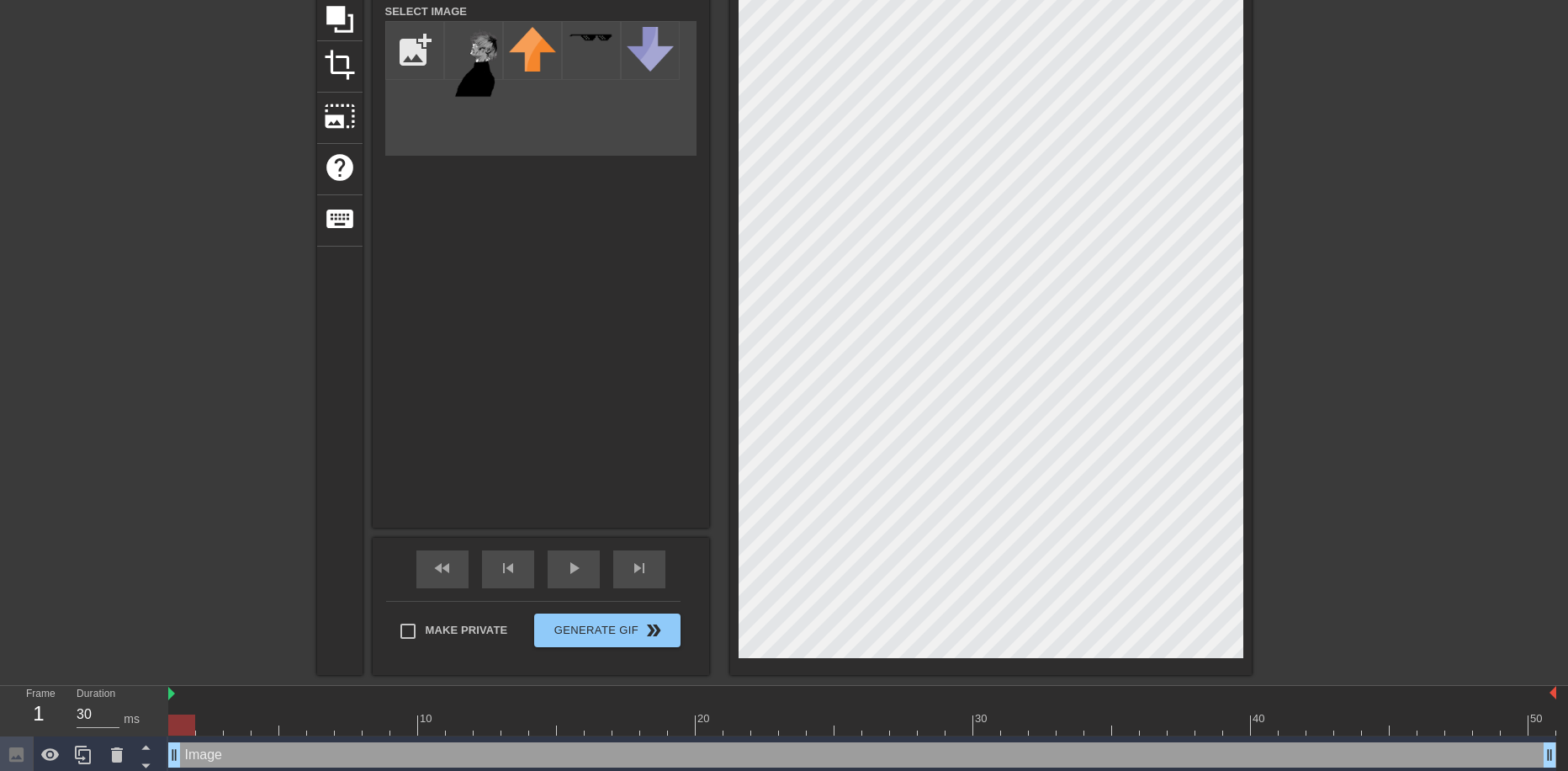
scroll to position [180, 0]
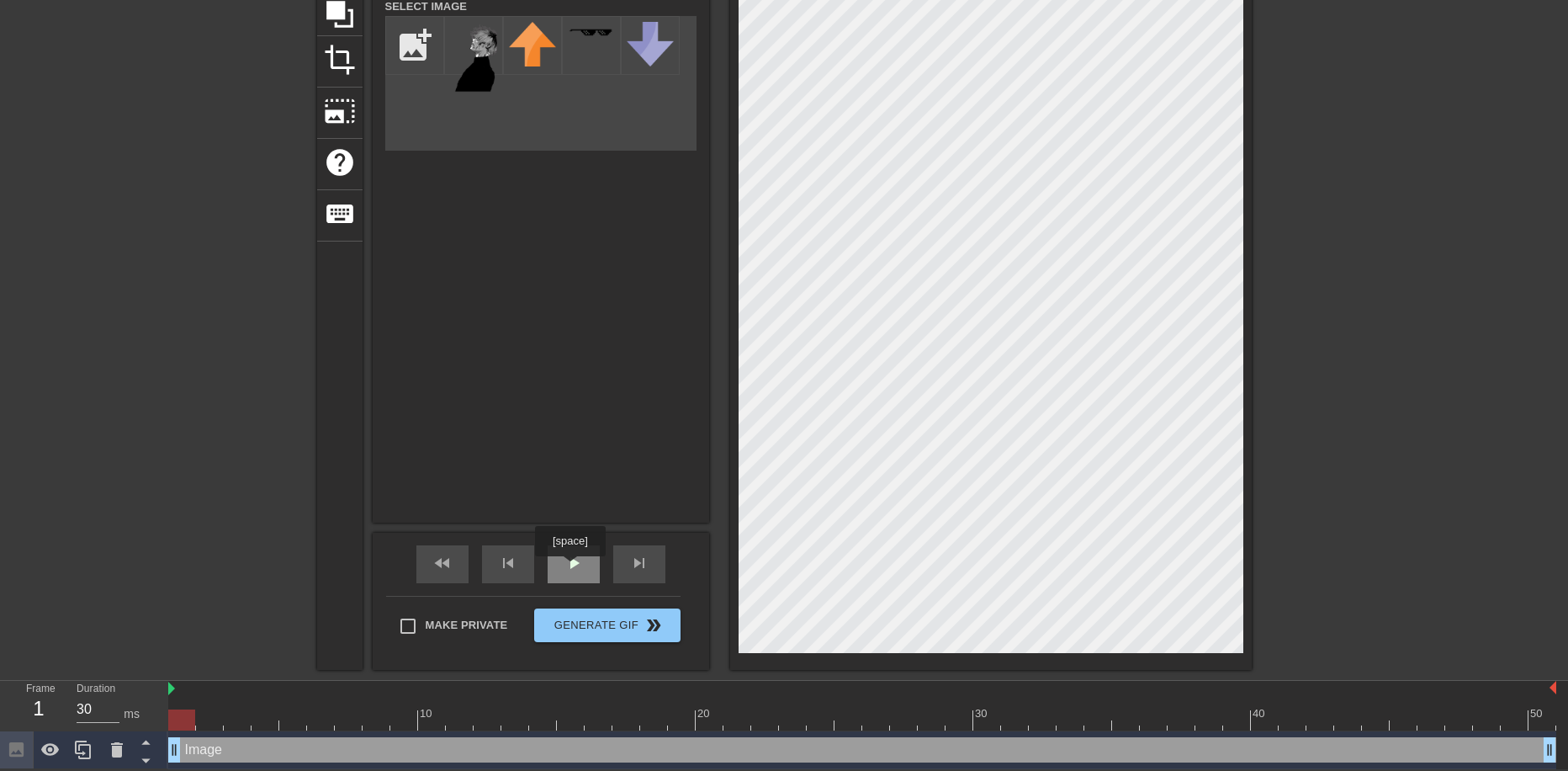
click at [569, 568] on span "play_arrow" at bounding box center [573, 563] width 20 height 20
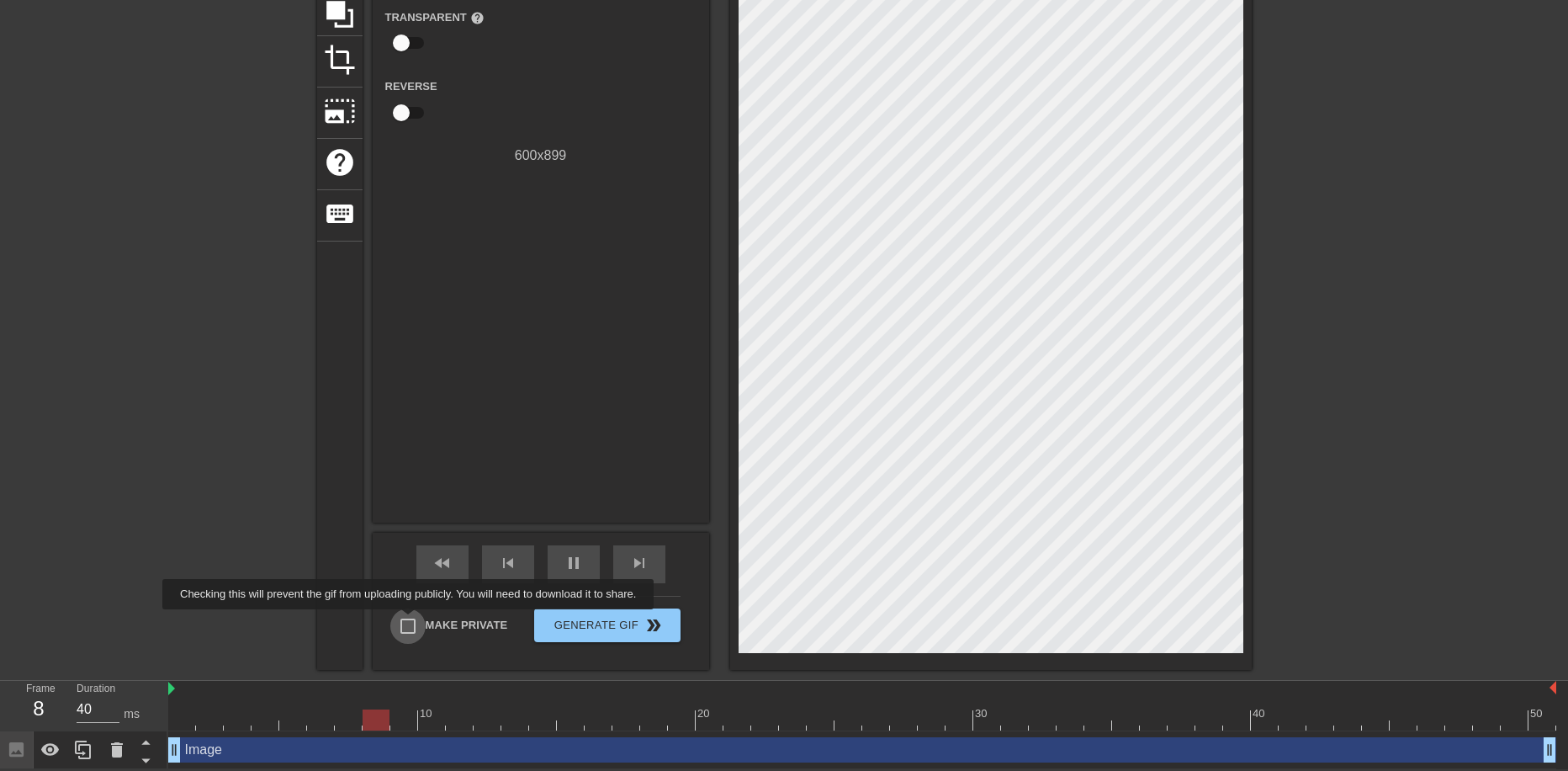
type input "30"
click at [411, 621] on input "Make Private" at bounding box center [408, 626] width 35 height 35
checkbox input "true"
type input "30"
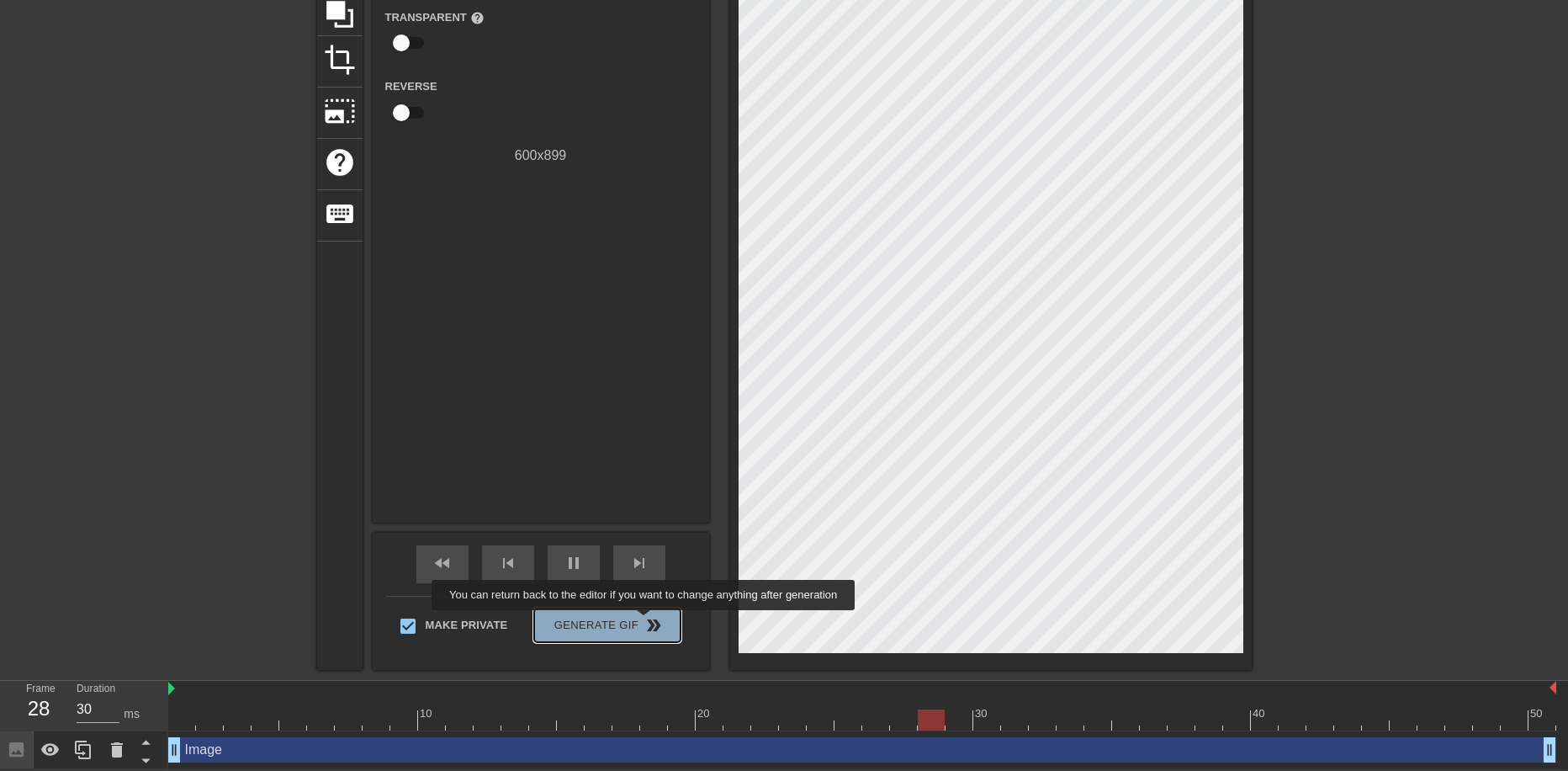
click at [645, 622] on span "double_arrow" at bounding box center [653, 624] width 20 height 20
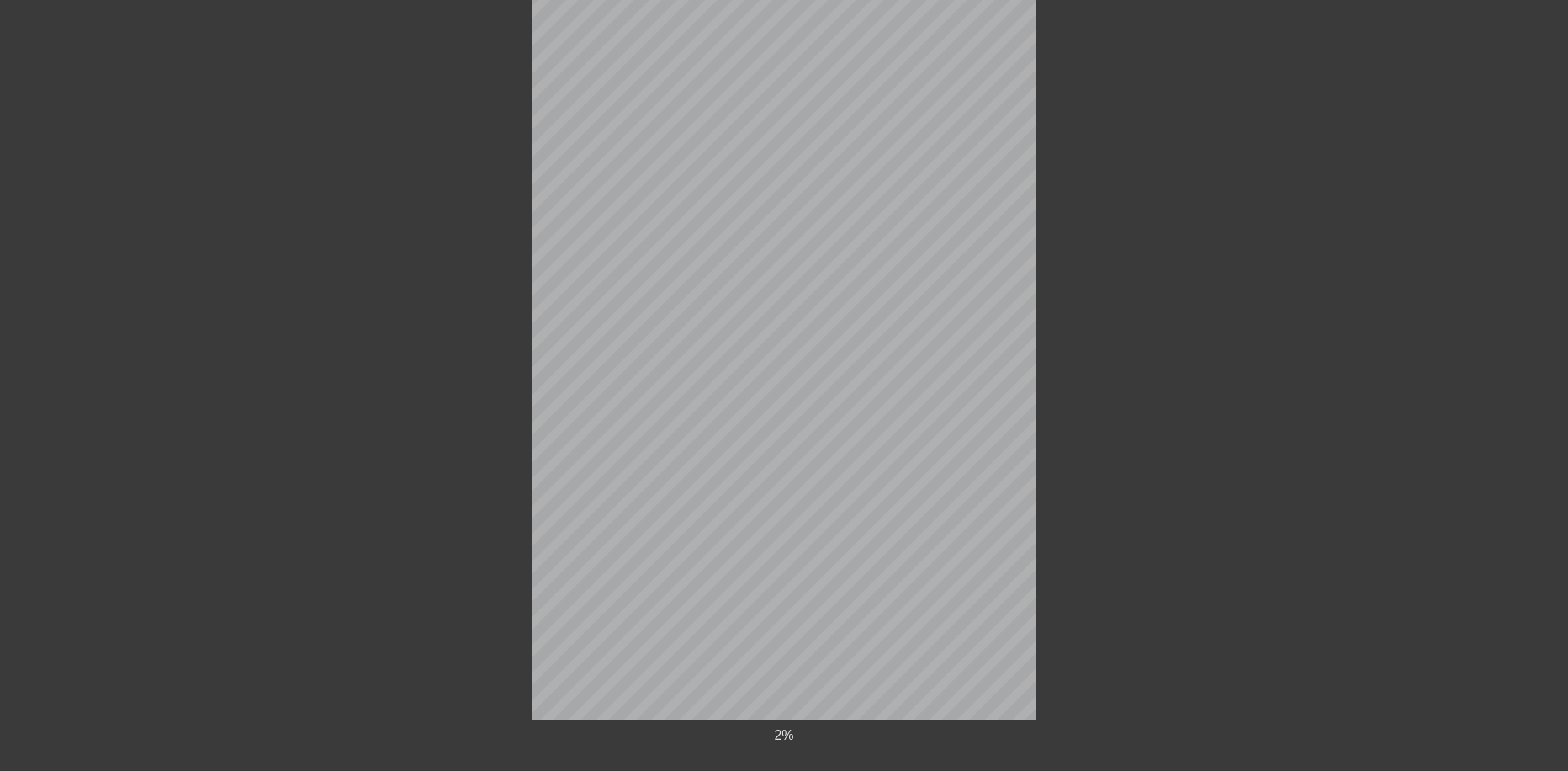
scroll to position [172, 0]
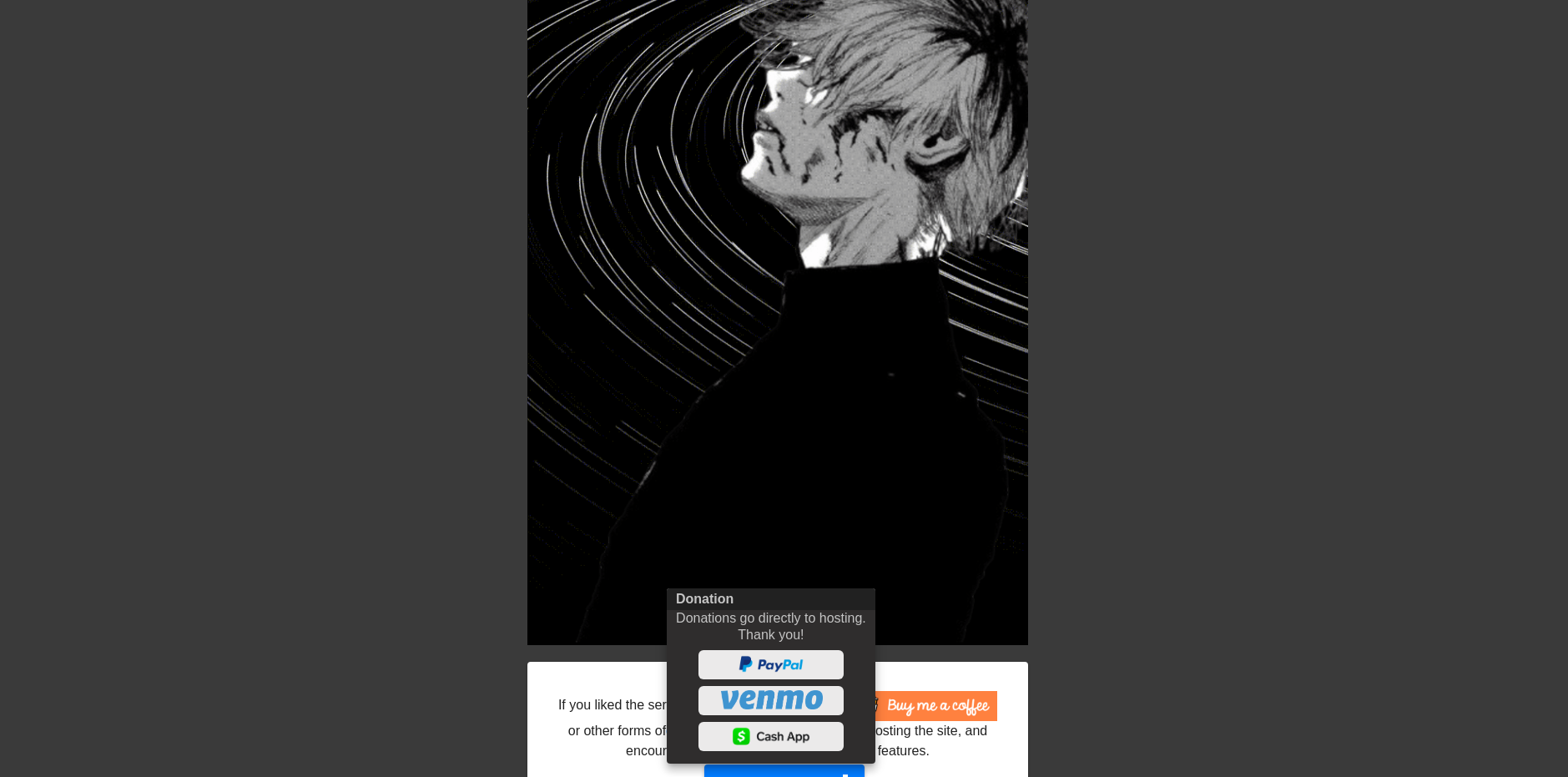
click at [1152, 469] on div at bounding box center [784, 388] width 1568 height 777
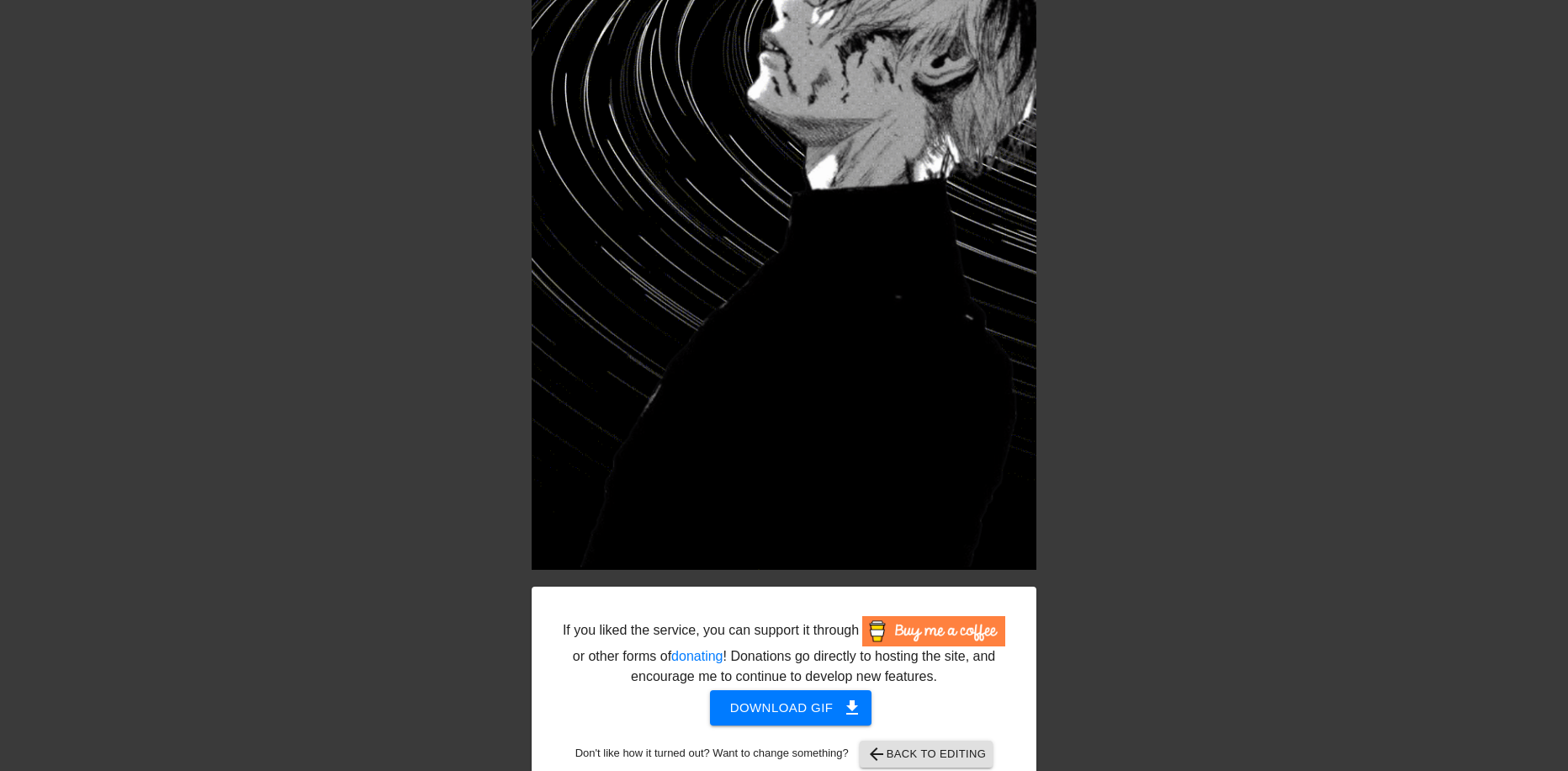
scroll to position [283, 0]
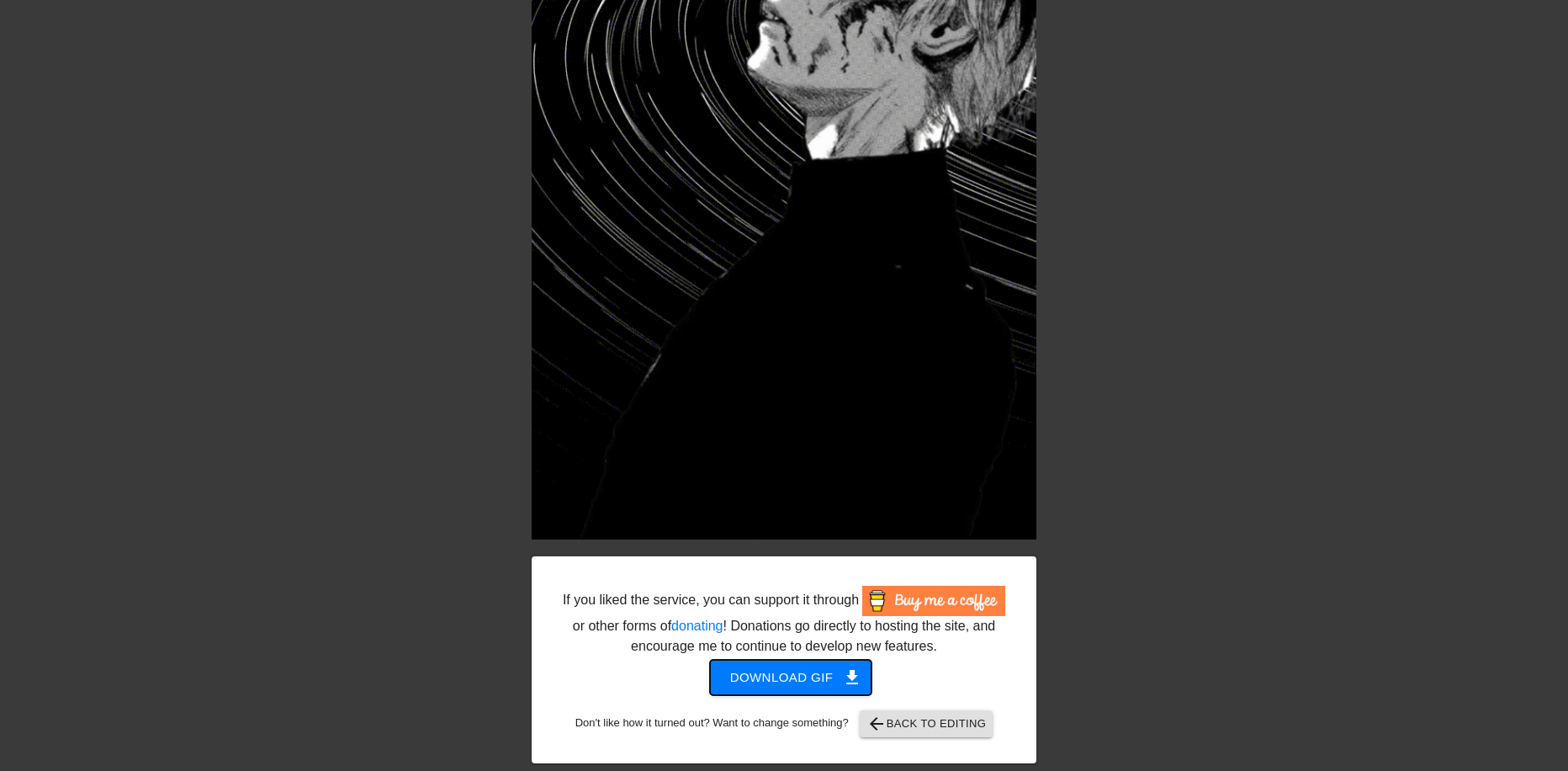
click at [800, 684] on span "Download gif get_app" at bounding box center [791, 677] width 122 height 22
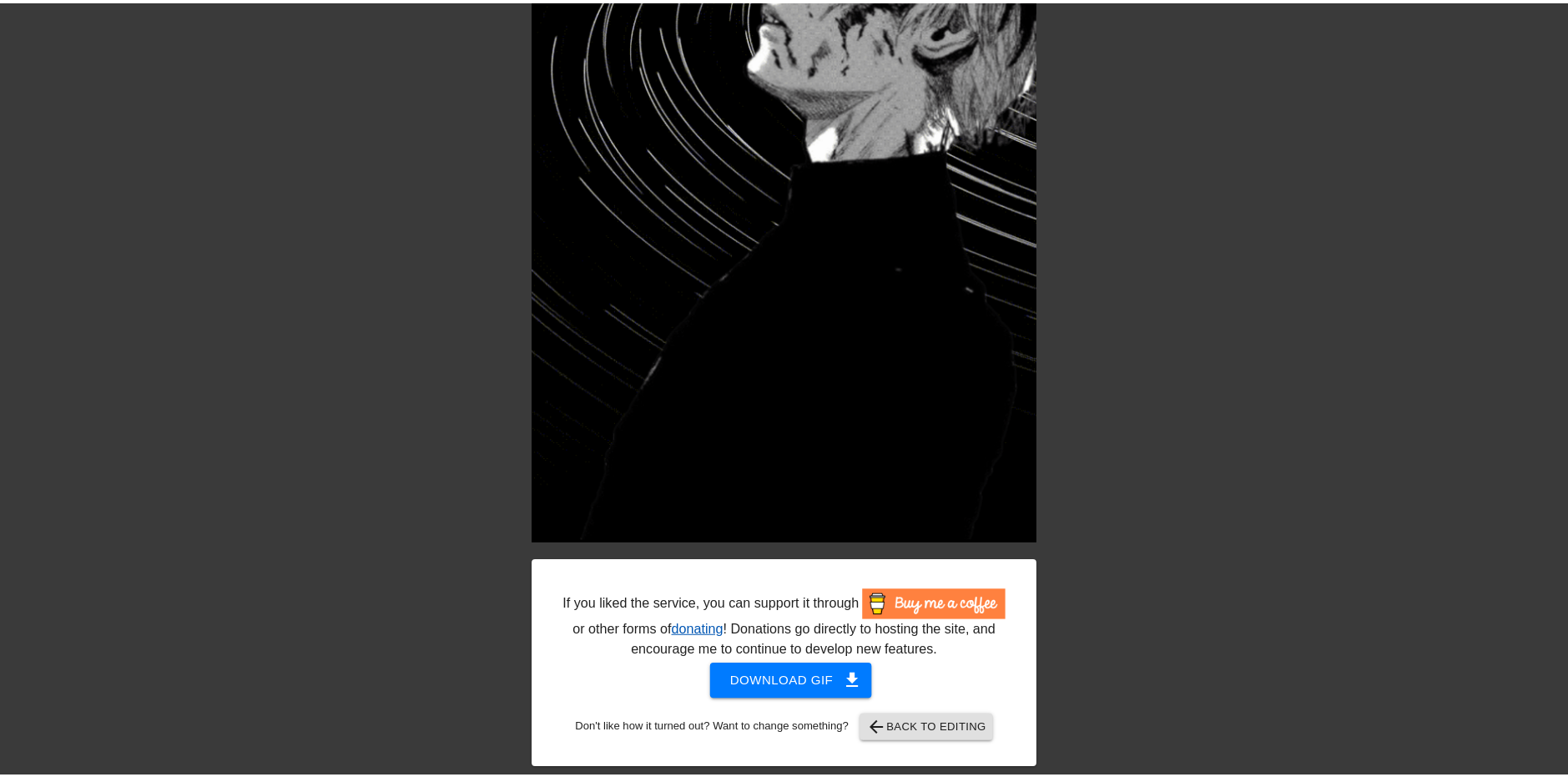
scroll to position [269, 0]
